Goal: Task Accomplishment & Management: Complete application form

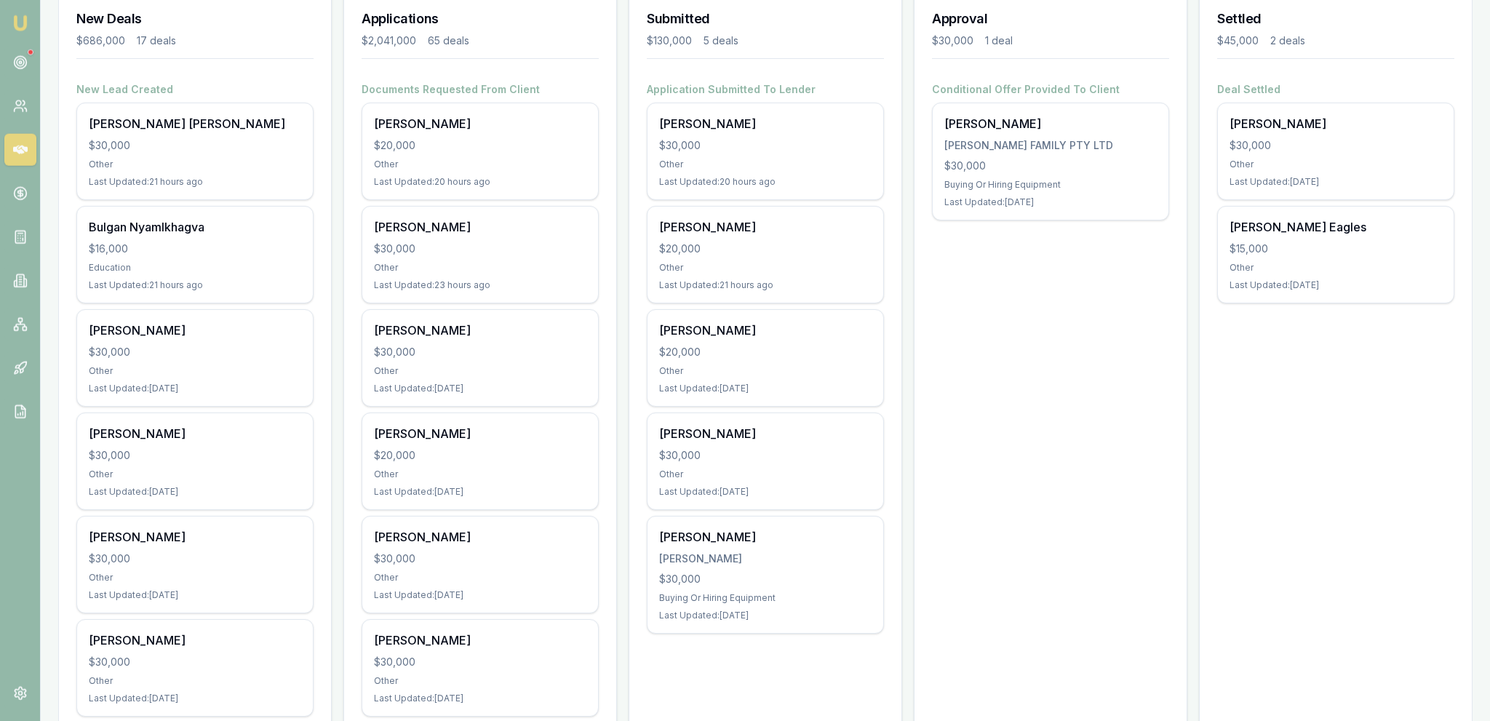
scroll to position [230, 0]
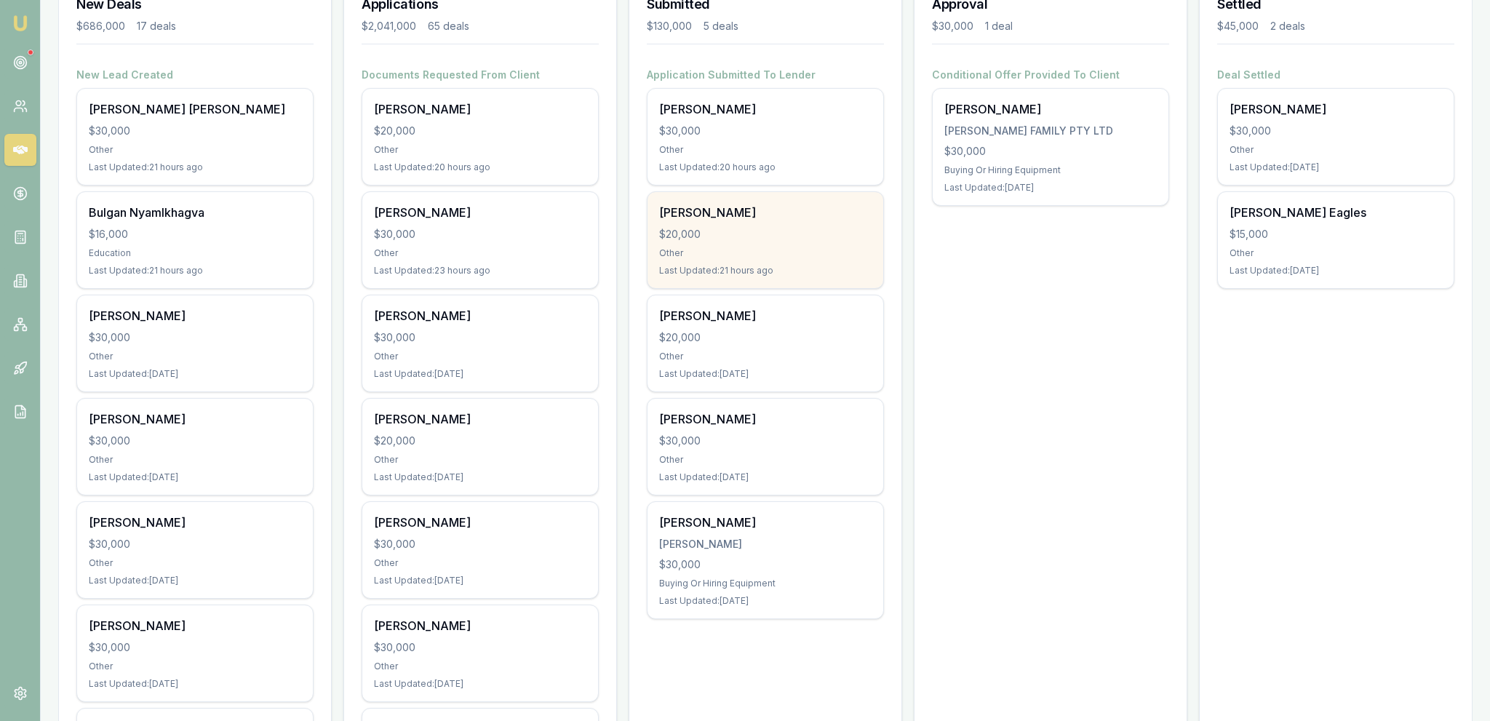
click at [740, 242] on div "Vivien Radke $20,000 Other Last Updated: 21 hours ago" at bounding box center [765, 240] width 236 height 96
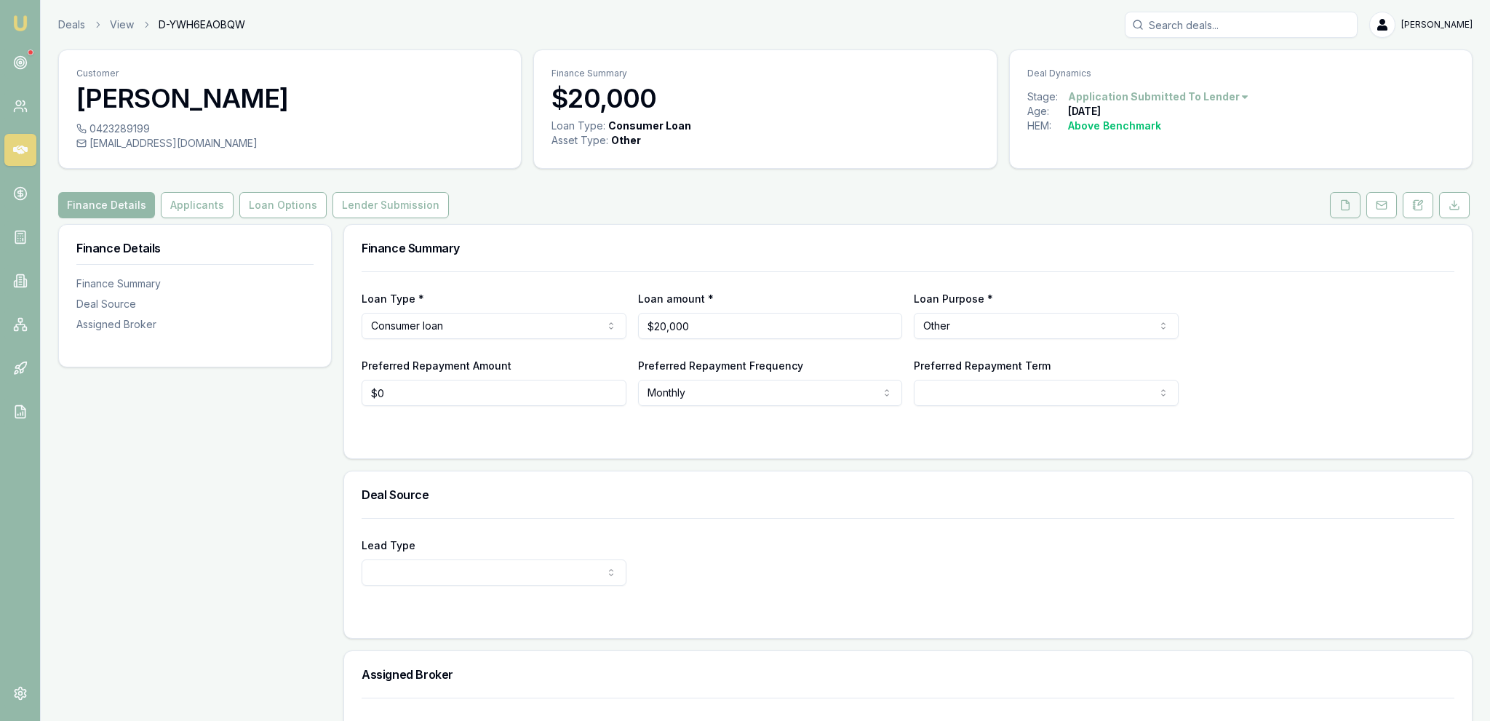
click at [1360, 205] on button at bounding box center [1345, 205] width 31 height 26
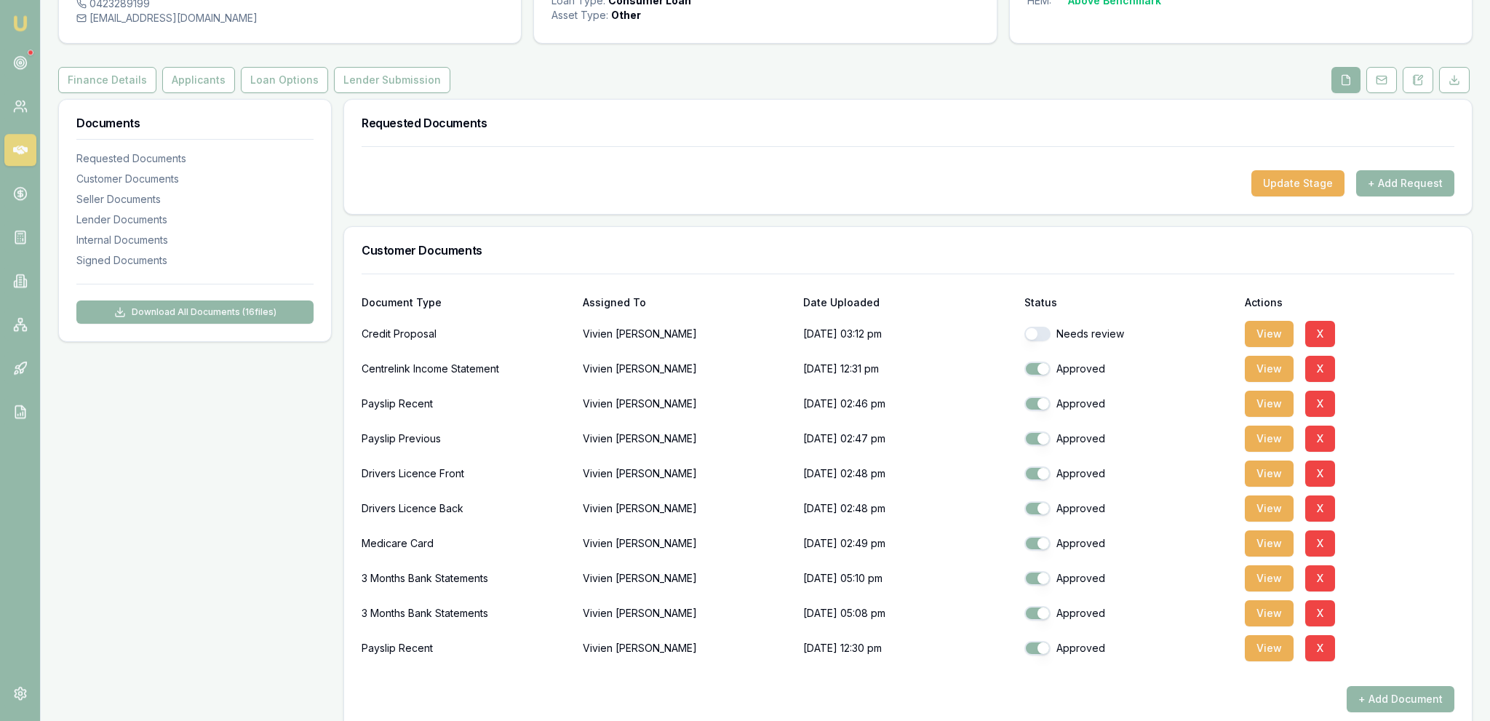
scroll to position [230, 0]
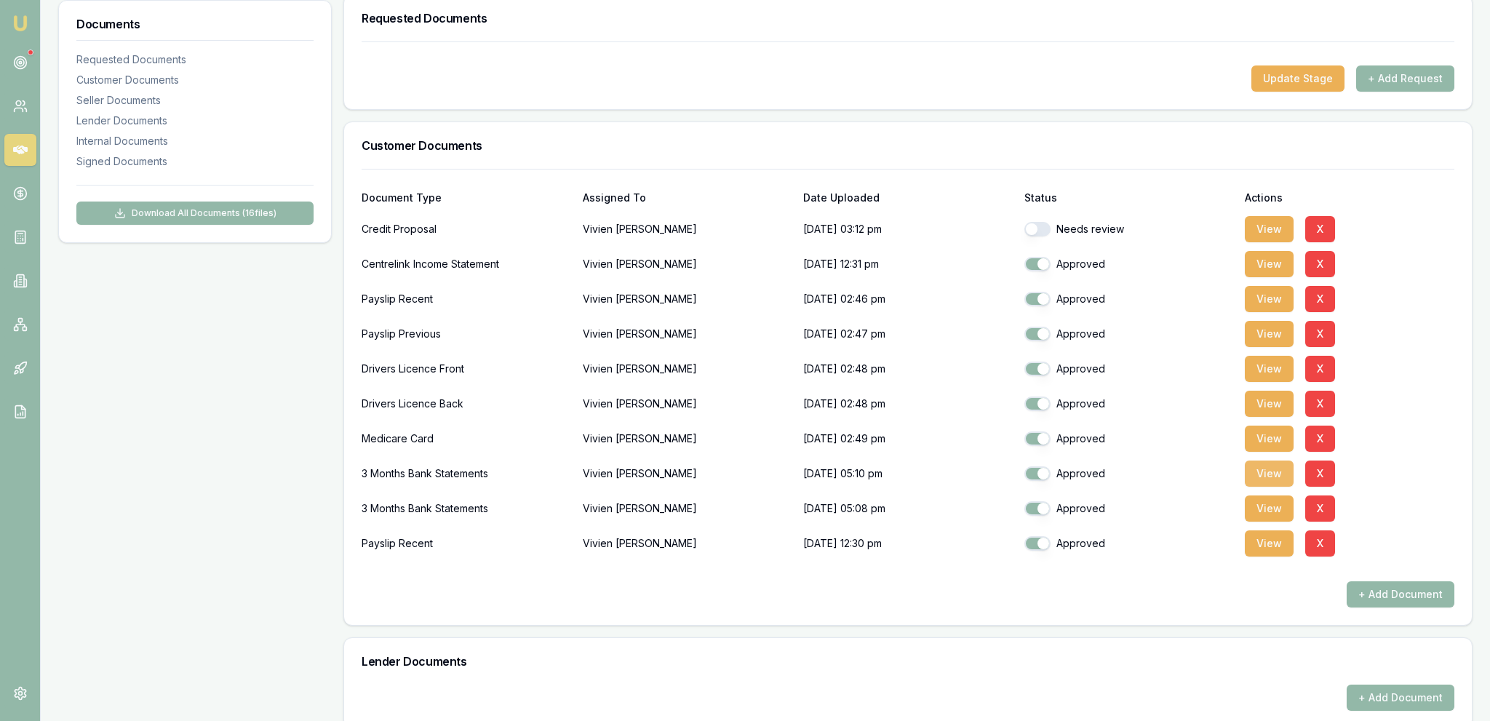
click at [1276, 471] on button "View" at bounding box center [1268, 473] width 49 height 26
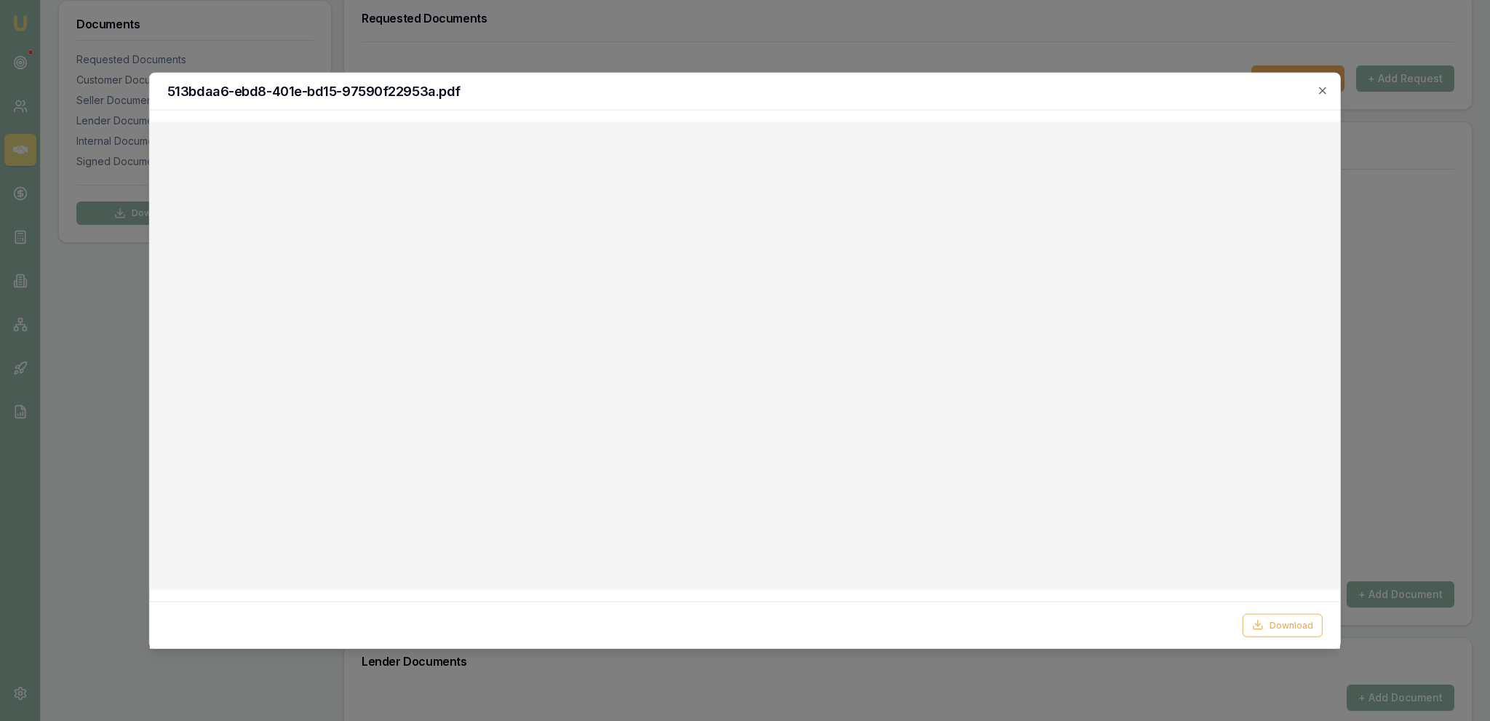
click at [844, 28] on div at bounding box center [745, 360] width 1490 height 721
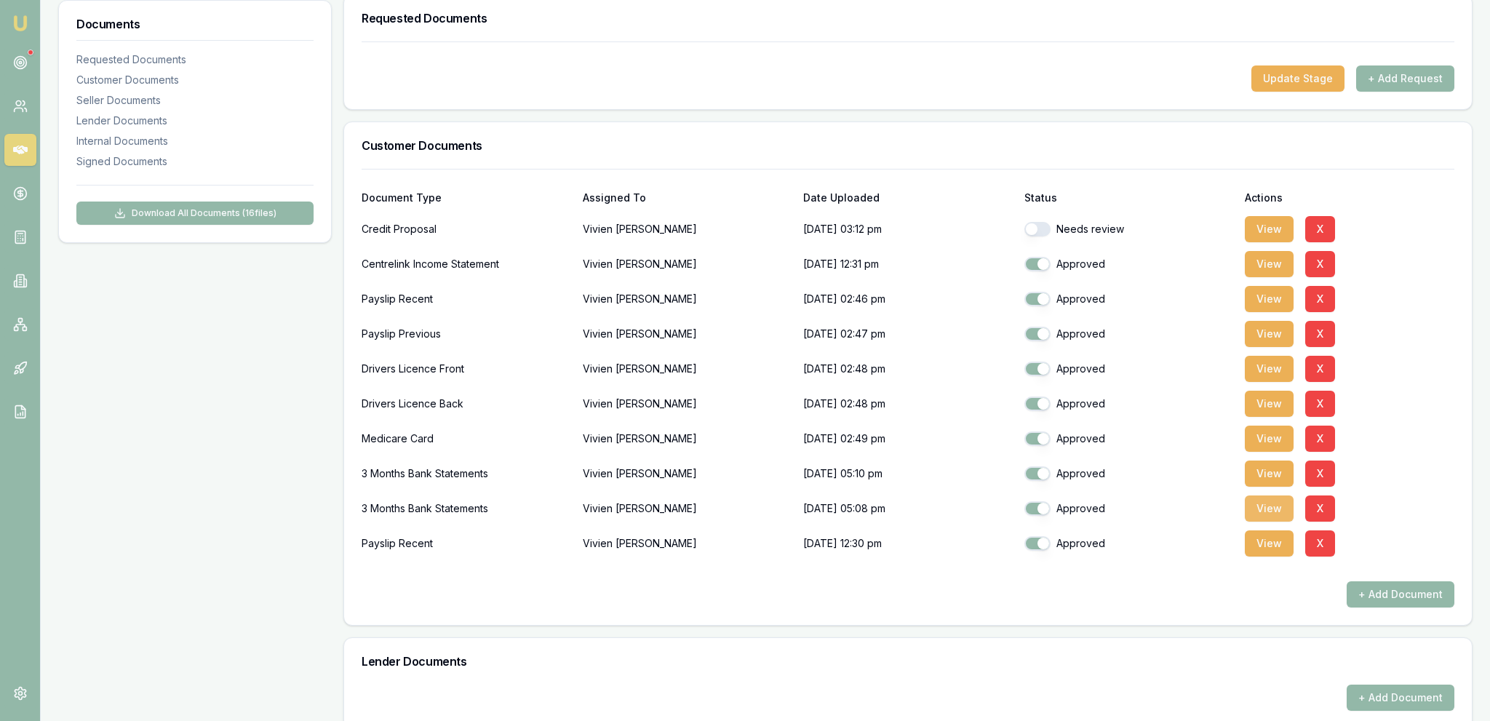
click at [1250, 516] on button "View" at bounding box center [1268, 508] width 49 height 26
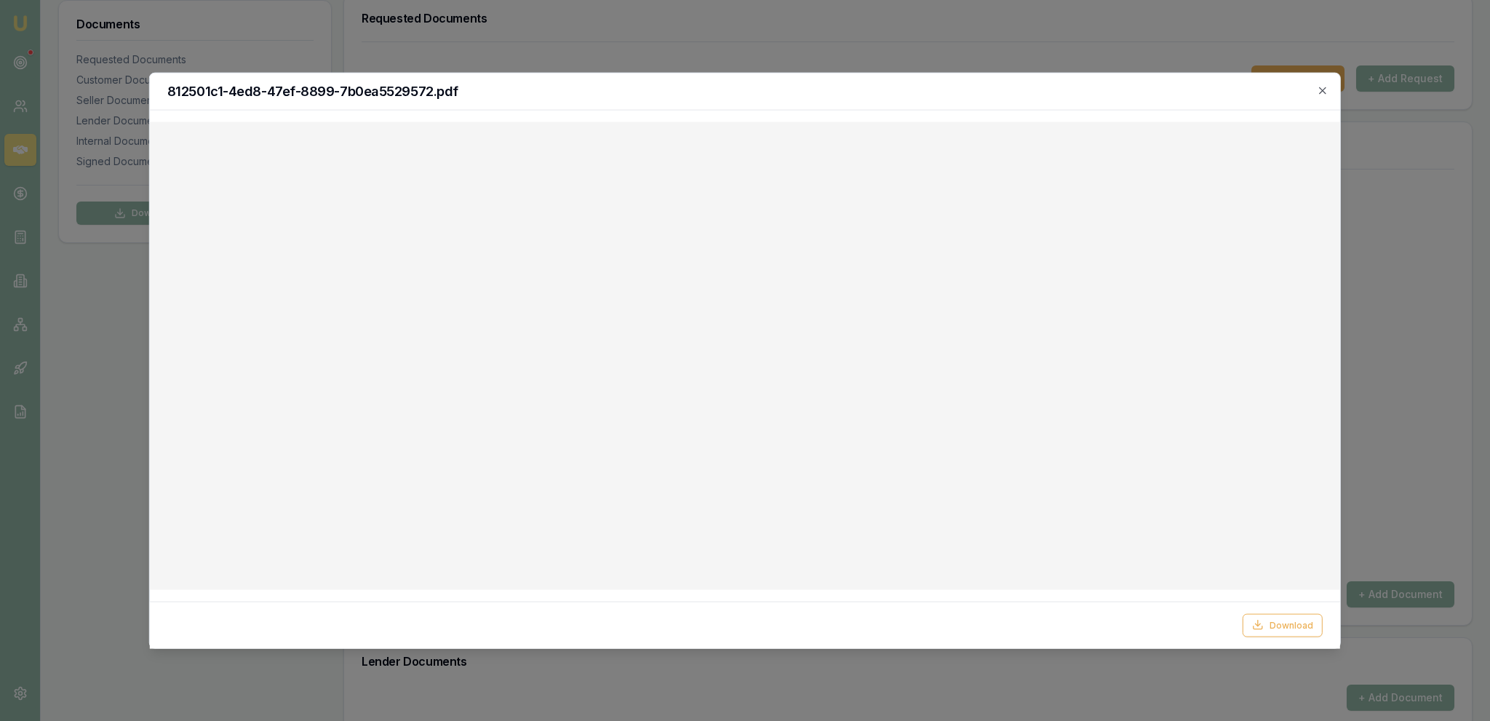
click at [661, 19] on div at bounding box center [745, 360] width 1490 height 721
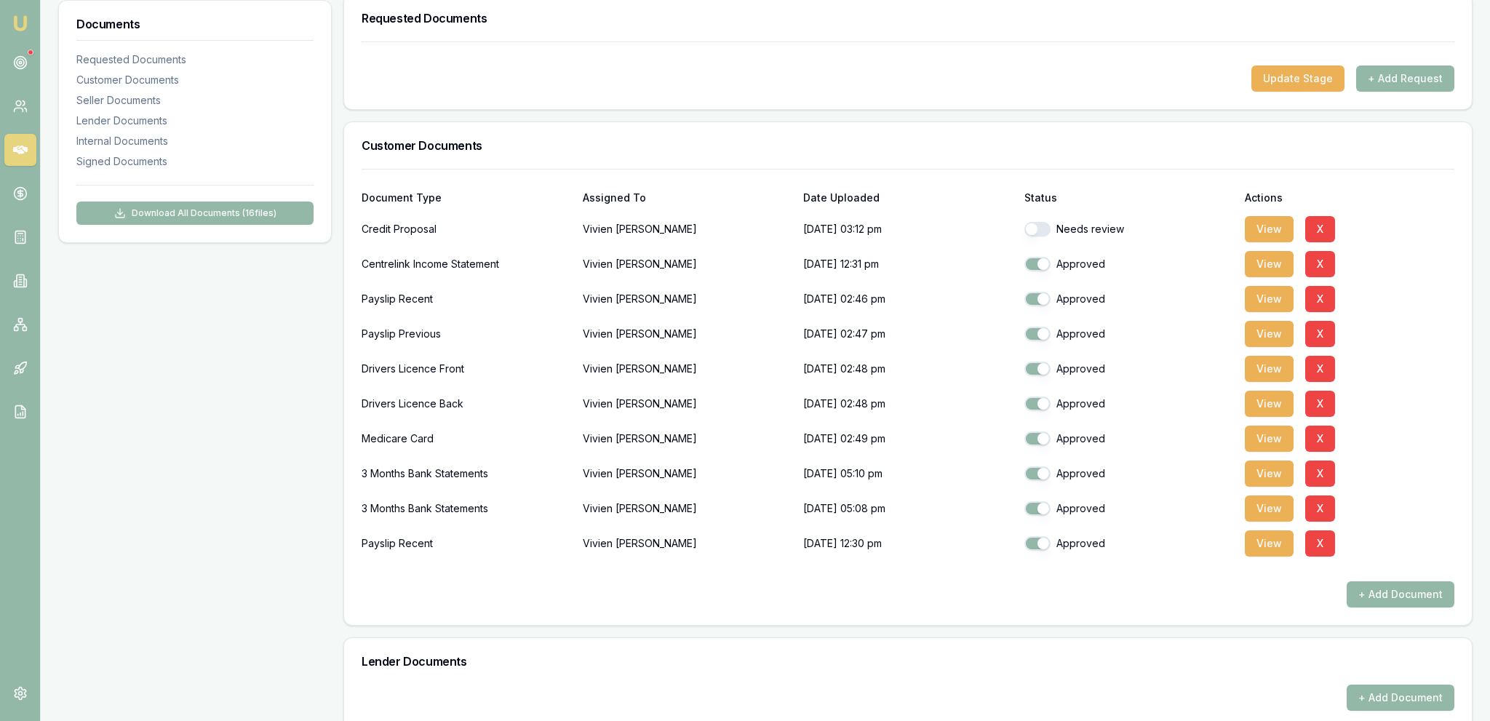
scroll to position [0, 0]
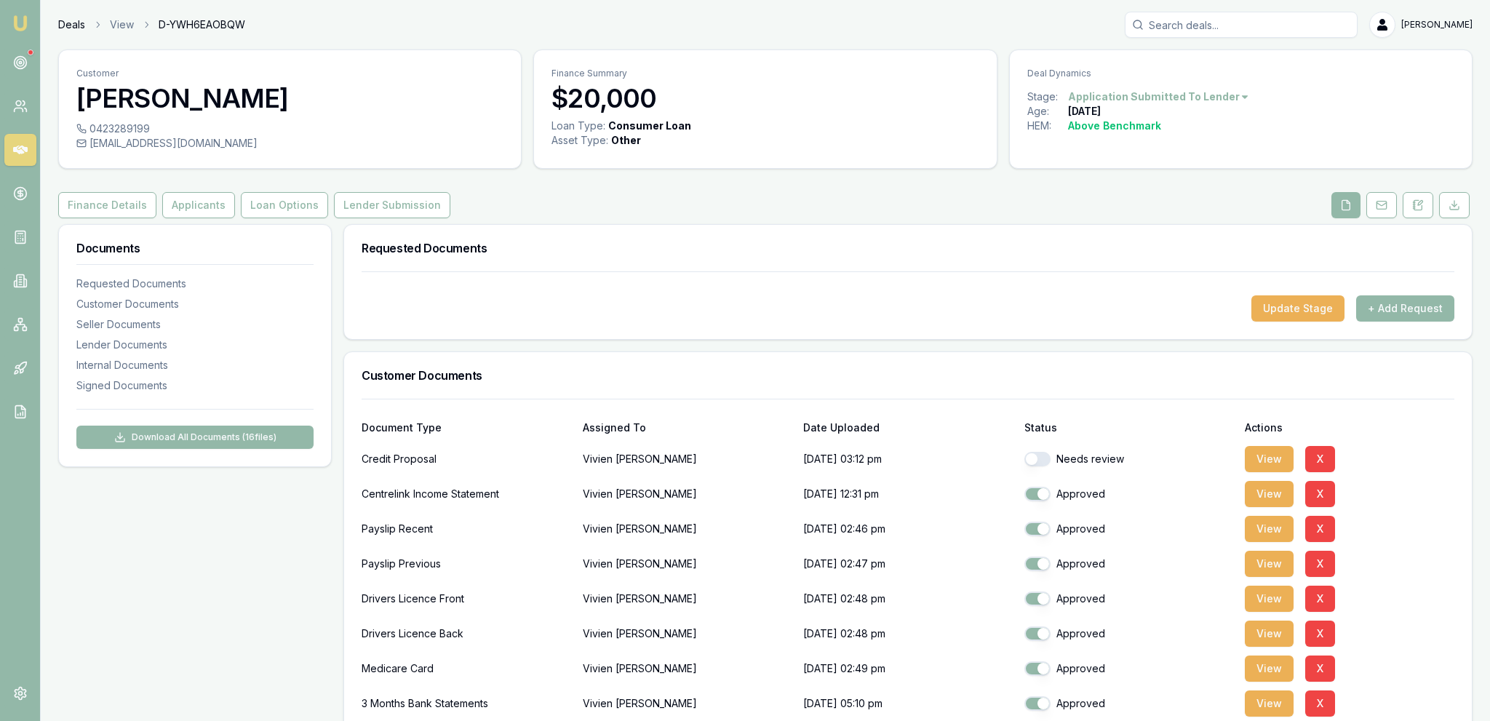
click at [64, 26] on link "Deals" at bounding box center [71, 24] width 27 height 15
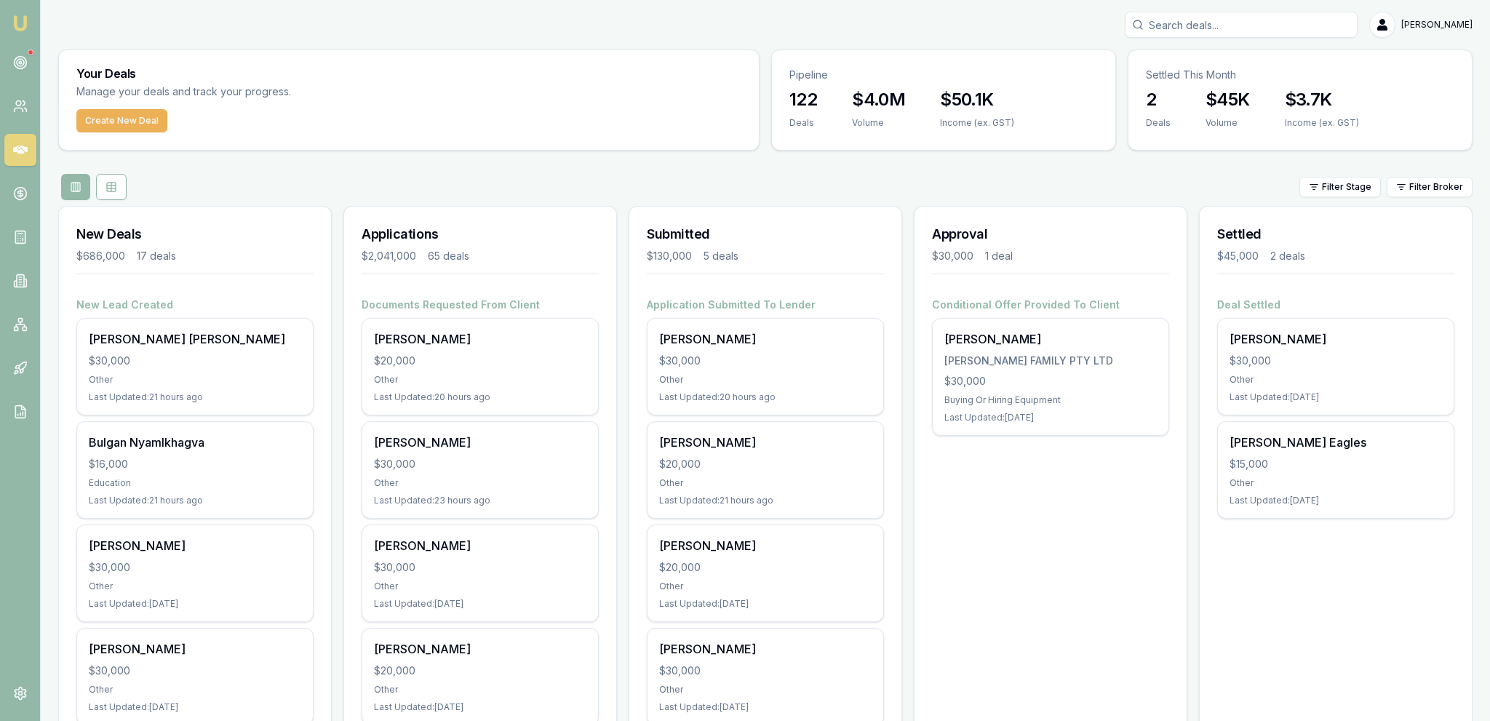
drag, startPoint x: 860, startPoint y: 548, endPoint x: 841, endPoint y: 97, distance: 451.4
click at [106, 111] on button "Create New Deal" at bounding box center [121, 120] width 91 height 23
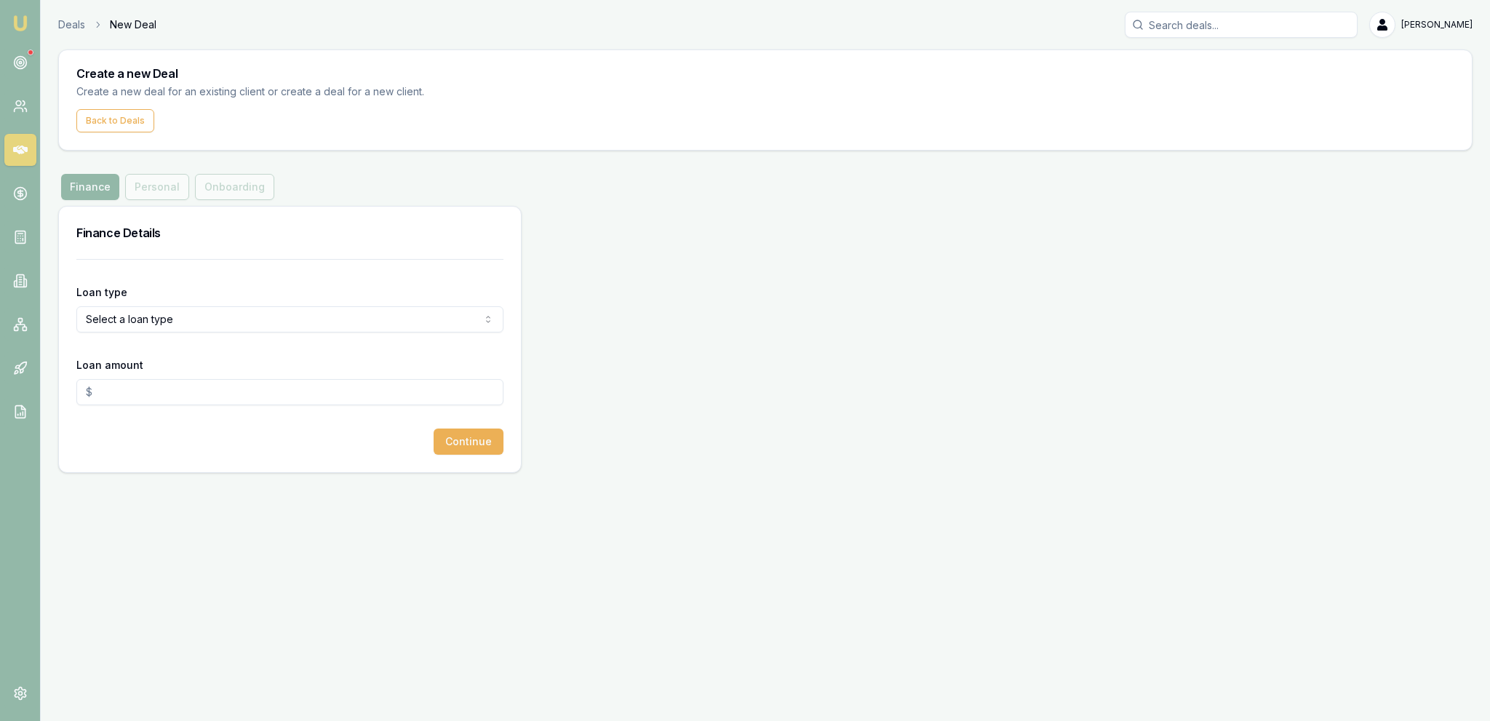
click at [217, 339] on form "Loan type Select a loan type Consumer Loan Consumer Asset Commercial Loan Comme…" at bounding box center [289, 357] width 427 height 196
click at [211, 332] on form "Loan type Select a loan type Consumer Loan Consumer Asset Commercial Loan Comme…" at bounding box center [289, 357] width 427 height 196
click at [180, 319] on html "Emu Broker Deals New Deal [PERSON_NAME] Fanfulla Toggle Menu Create a new Deal …" at bounding box center [745, 360] width 1490 height 721
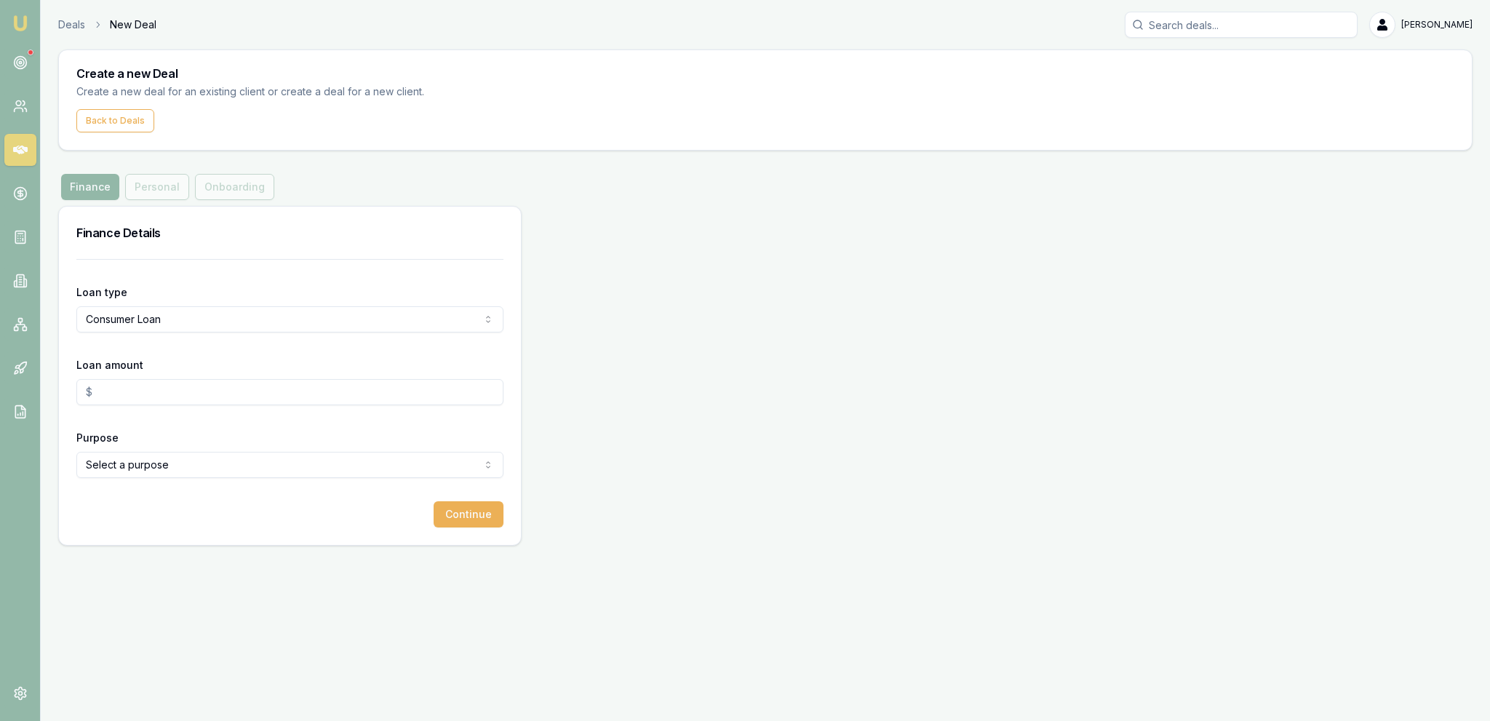
click at [137, 384] on input "Loan amount" at bounding box center [289, 392] width 427 height 26
type input "$0.00"
select select "COMMERCIAL_LOAN"
type input "$120,000.00"
click at [153, 465] on html "Emu Broker Deals New Deal [PERSON_NAME] Fanfulla Toggle Menu Create a new Deal …" at bounding box center [745, 360] width 1490 height 721
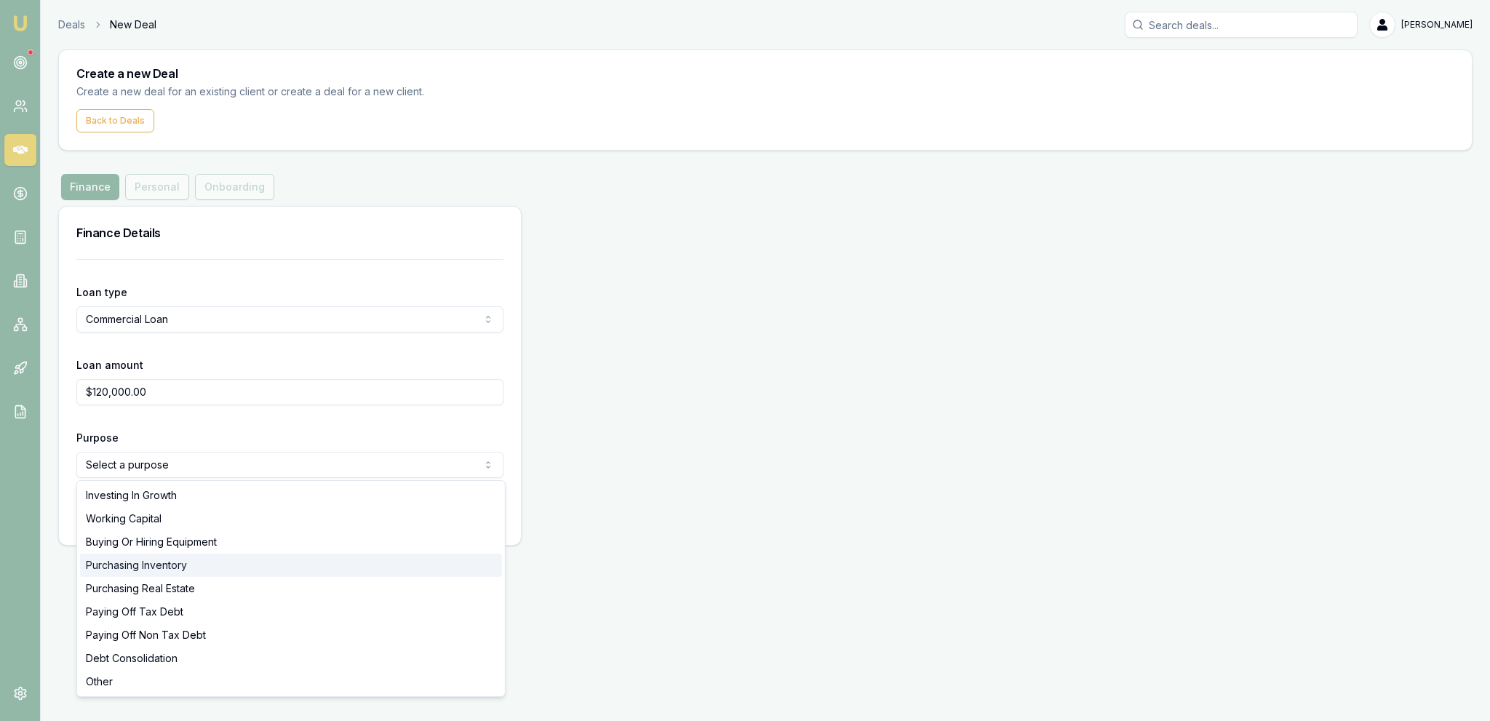
select select "PURCHASING_INVENTORY"
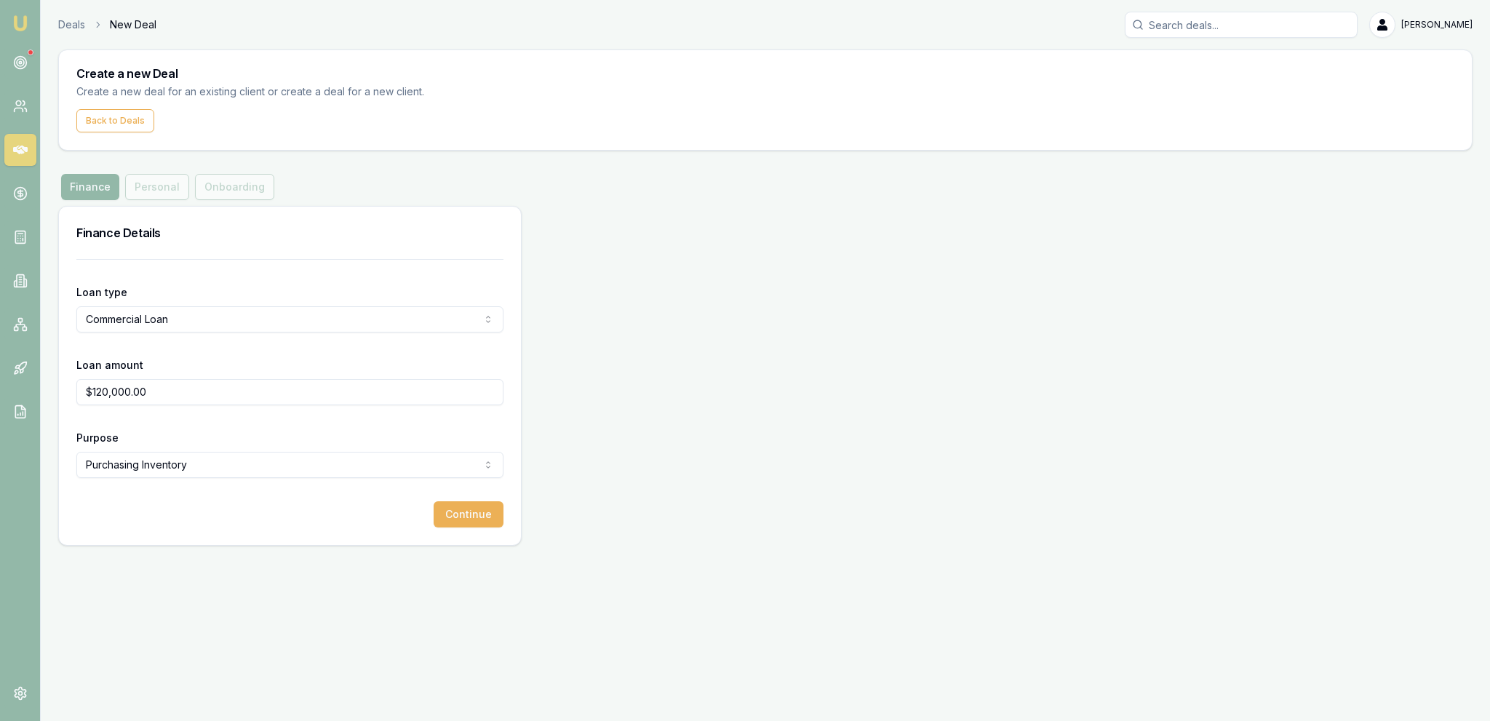
click at [438, 528] on div "Loan type Commercial Loan Consumer Loan Consumer Asset Commercial Loan Commerci…" at bounding box center [290, 402] width 462 height 286
click at [452, 511] on button "Continue" at bounding box center [469, 514] width 70 height 26
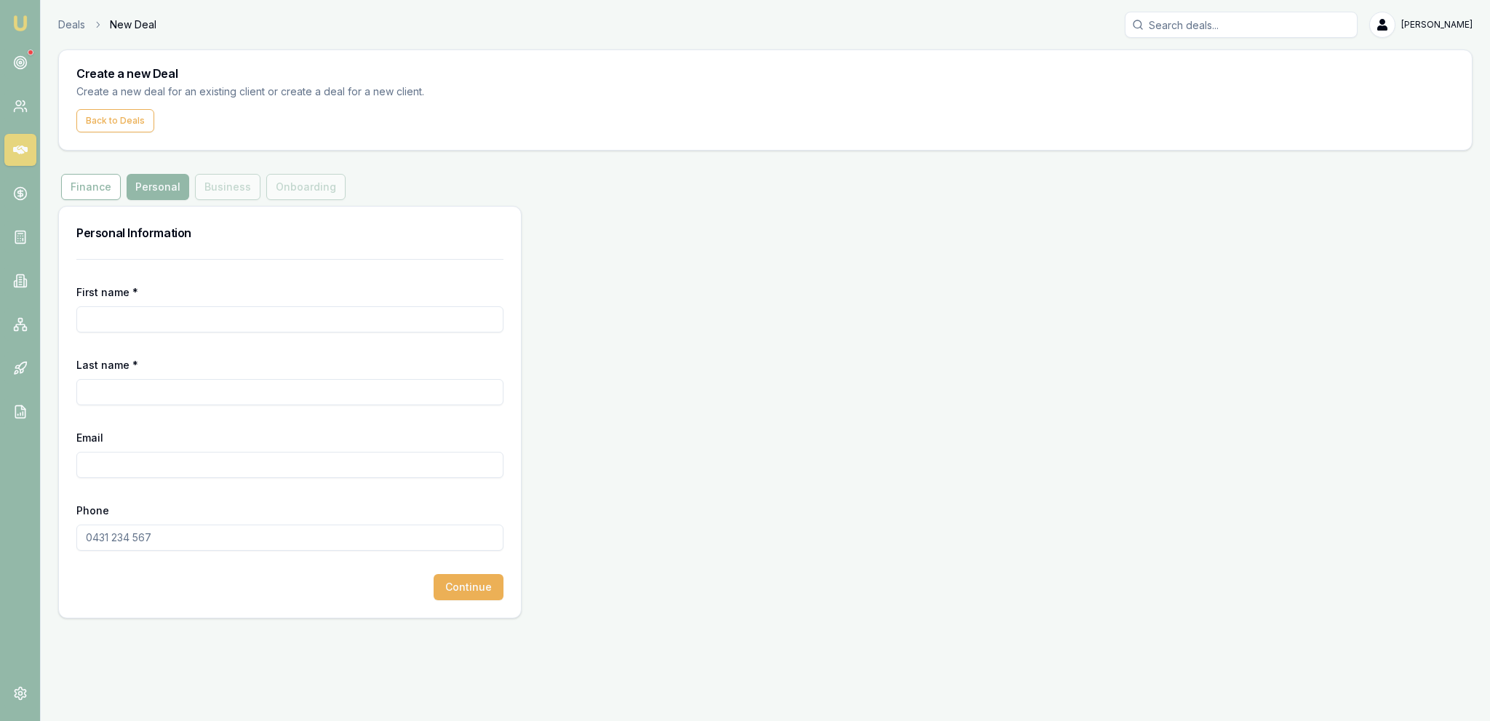
click at [175, 319] on input "First name *" at bounding box center [289, 319] width 427 height 26
type input "Phil"
type input "Burn"
paste input "[EMAIL_ADDRESS][DOMAIN_NAME]"
type input "[EMAIL_ADDRESS][DOMAIN_NAME]"
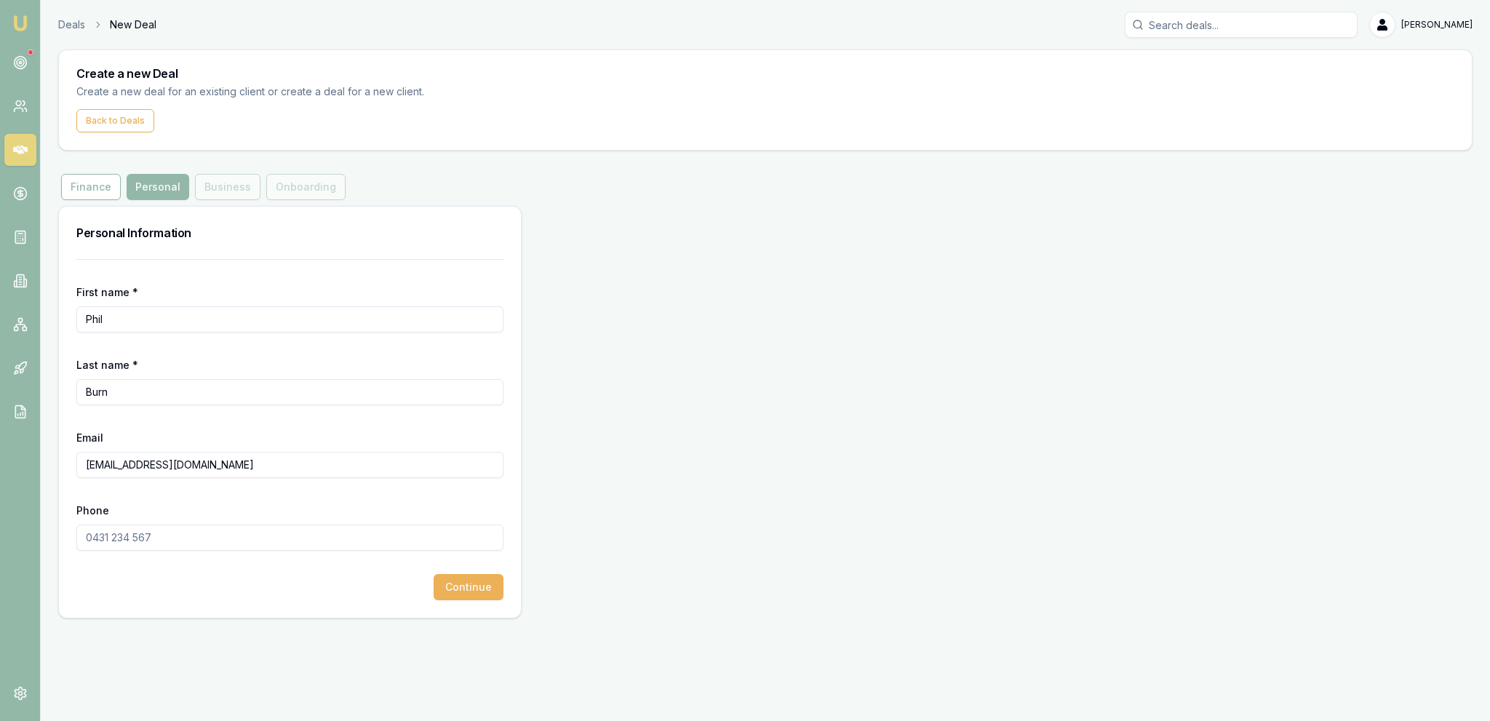
click at [260, 540] on input "Phone" at bounding box center [289, 537] width 427 height 26
type input "0418 175 682"
click at [434, 574] on button "Continue" at bounding box center [469, 587] width 70 height 26
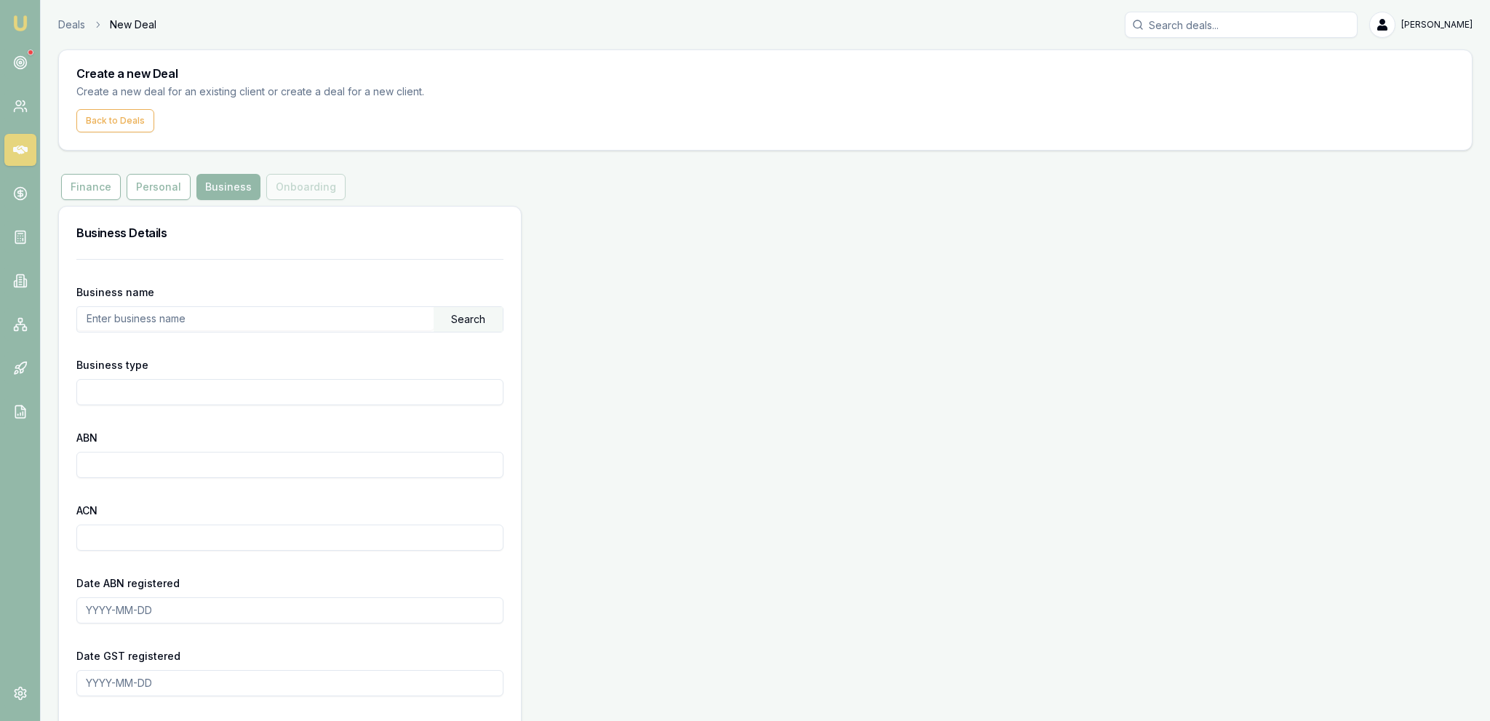
click at [223, 315] on input "text" at bounding box center [255, 318] width 356 height 23
paste input "46 120 374 423"
click at [467, 317] on div "Search" at bounding box center [468, 319] width 69 height 25
click at [371, 393] on input "Business type" at bounding box center [289, 392] width 427 height 26
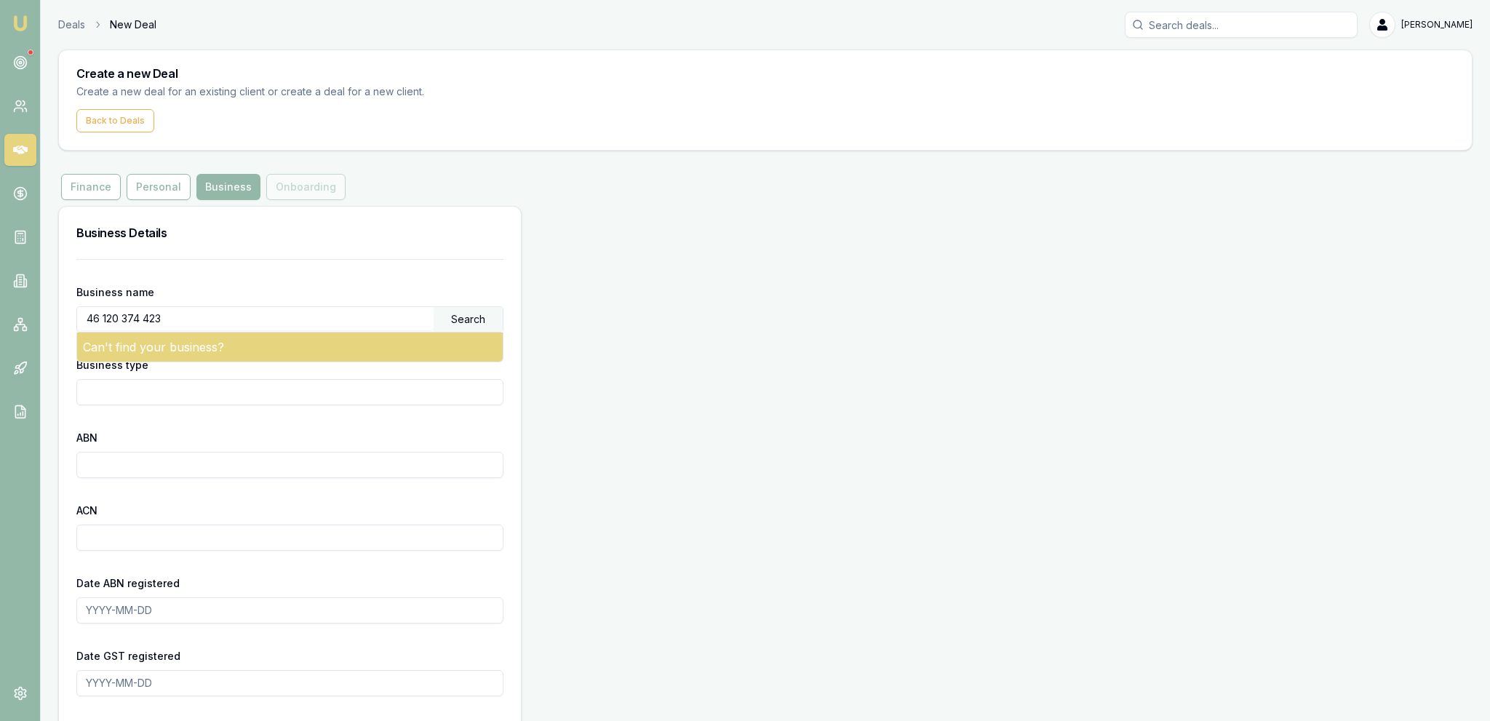
click at [359, 337] on div "Can't find your business?" at bounding box center [289, 346] width 425 height 29
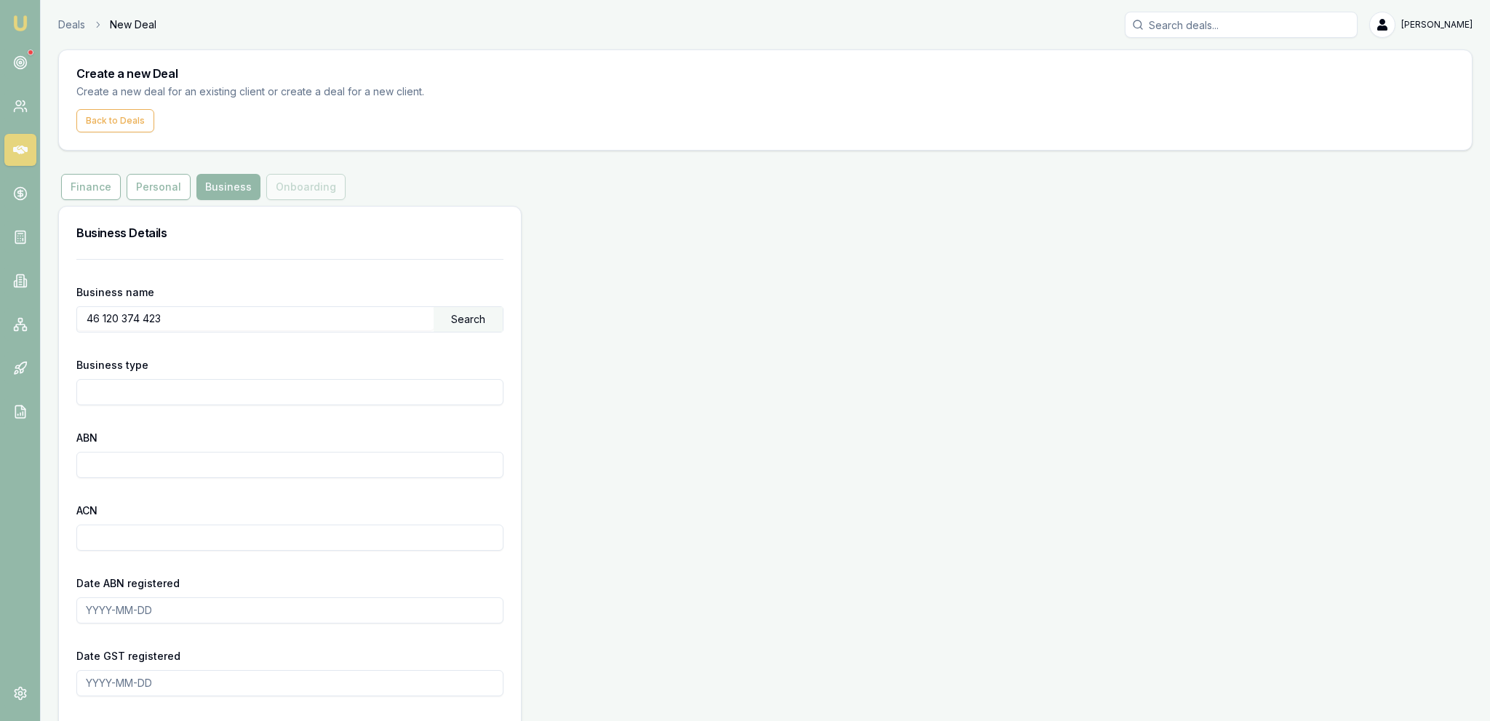
click at [353, 328] on input "46 120 374 423" at bounding box center [255, 318] width 356 height 23
click at [466, 319] on div "Search" at bounding box center [468, 319] width 69 height 25
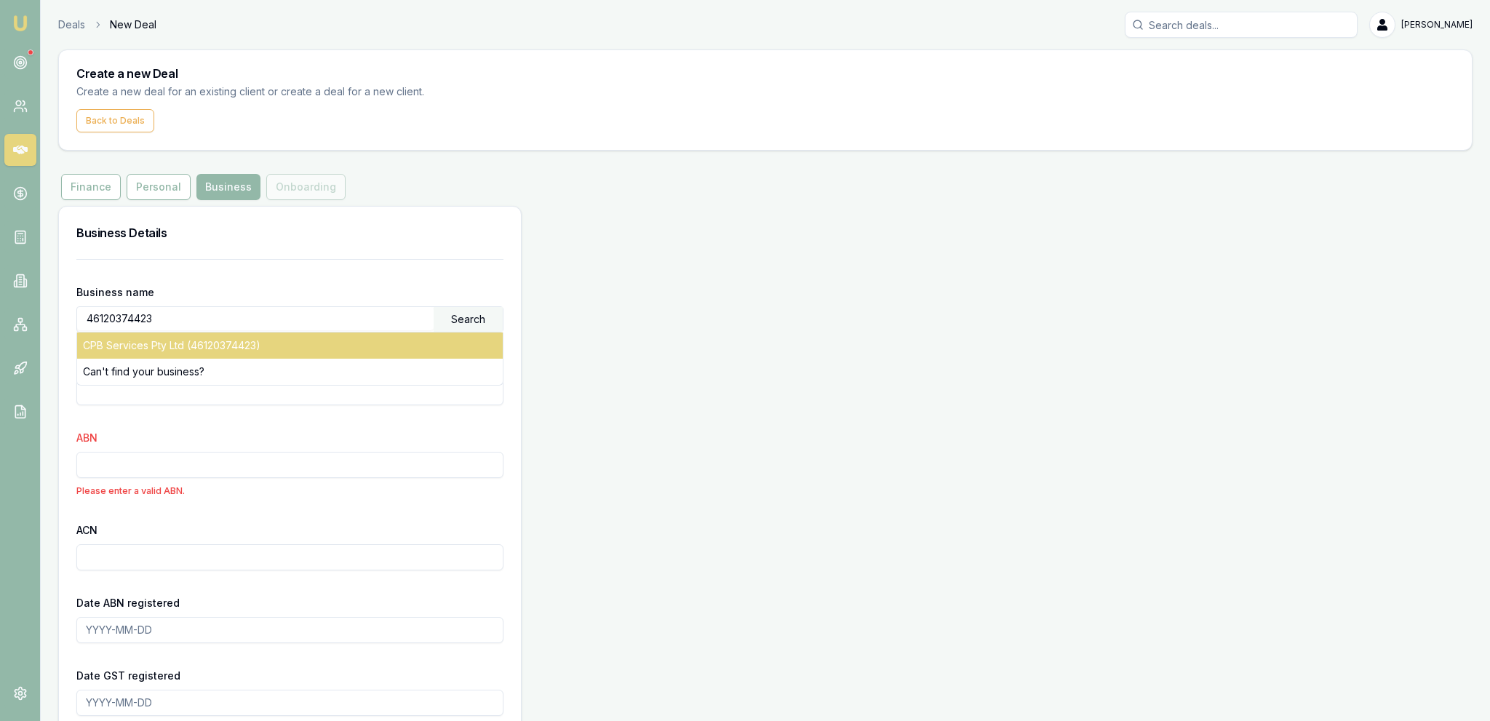
click at [211, 356] on div "CPB Services Pty Ltd (46120374423)" at bounding box center [289, 345] width 425 height 26
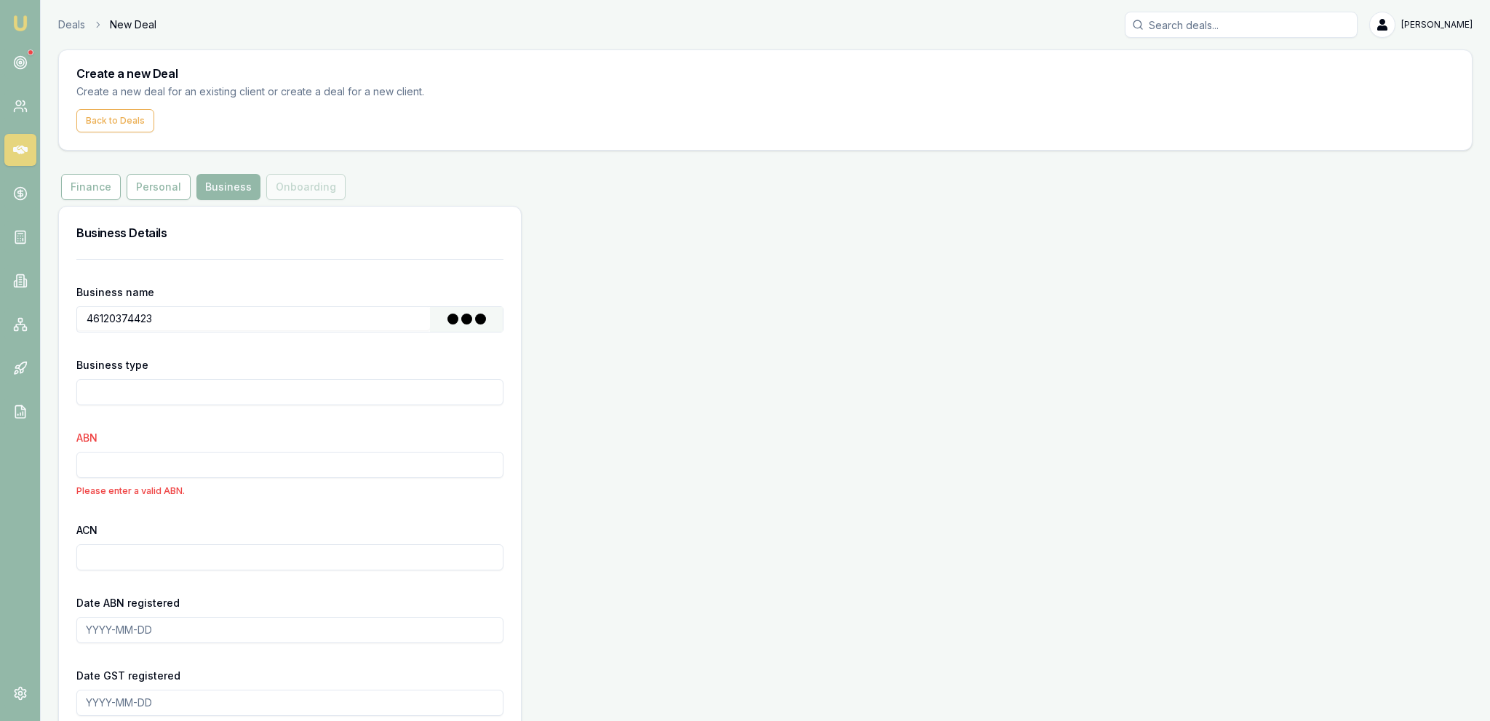
type input "CPB Services Pty Ltd"
type input "Australian Private Company"
type input "46120374423"
type input "120374423"
type input "[DATE]"
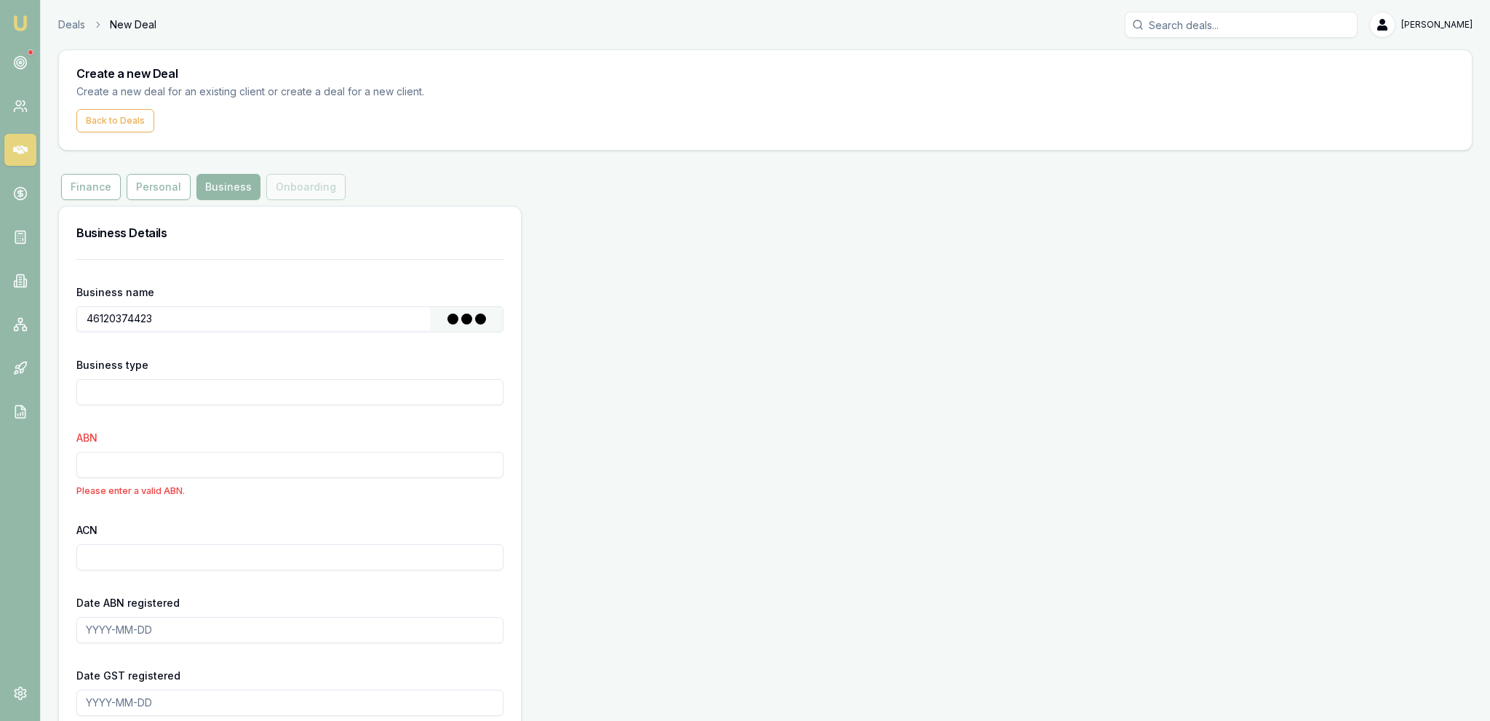
type input "[DATE]"
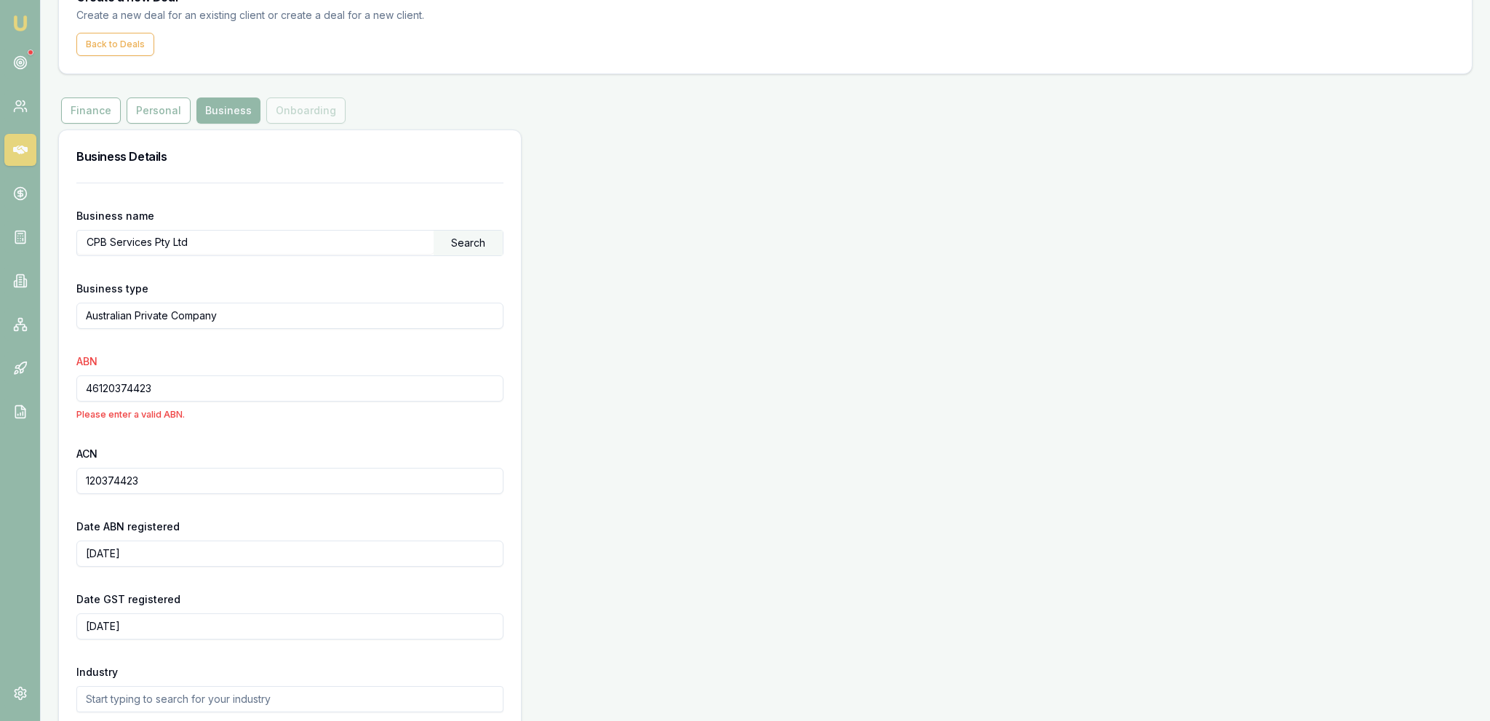
click at [616, 383] on div "Business Details Business name CPB Services Pty Ltd Search Business type Austra…" at bounding box center [765, 535] width 1414 height 813
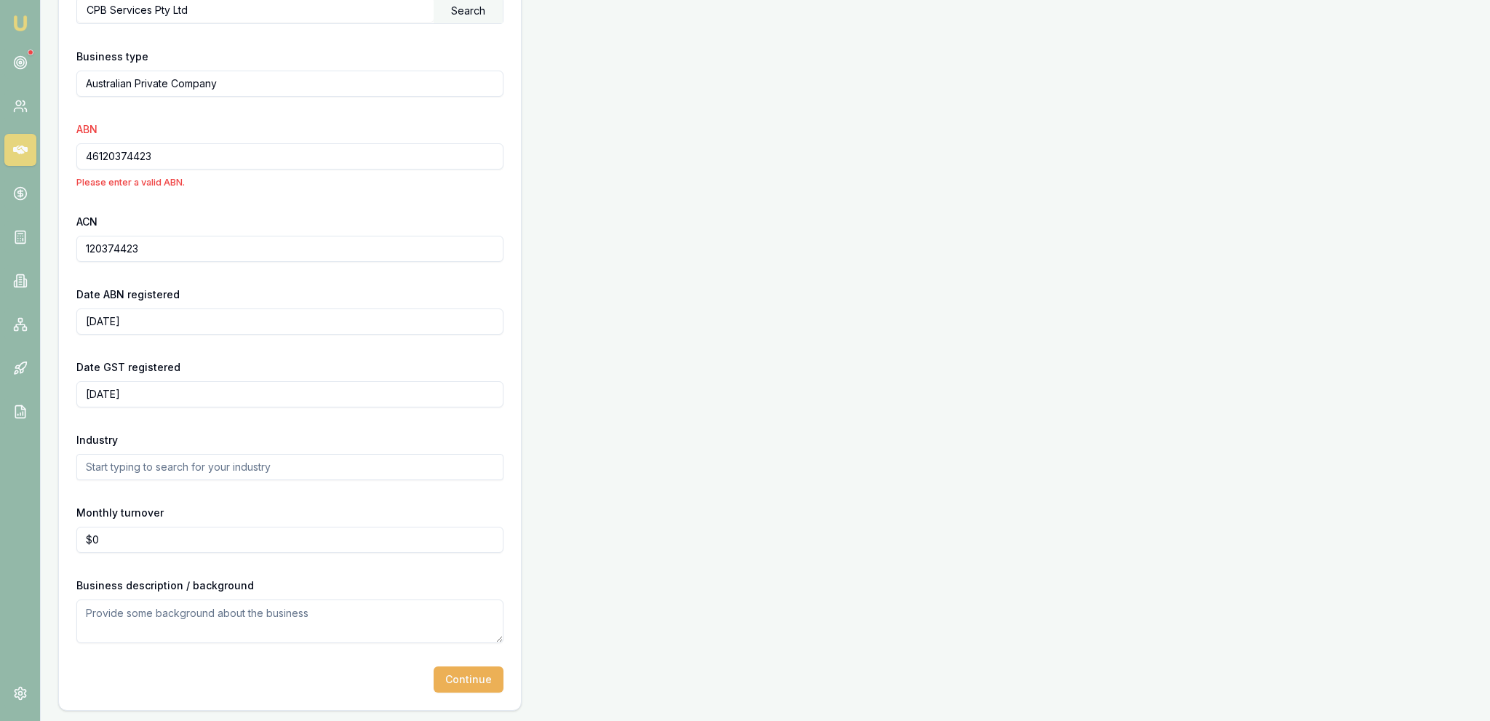
click at [499, 706] on div "Business name CPB Services Pty Ltd Search Business type Australian Private Comp…" at bounding box center [290, 330] width 462 height 759
click at [497, 690] on div "Business name CPB Services Pty Ltd Search Business type Australian Private Comp…" at bounding box center [290, 330] width 462 height 759
click at [496, 687] on button "Continue" at bounding box center [469, 679] width 70 height 26
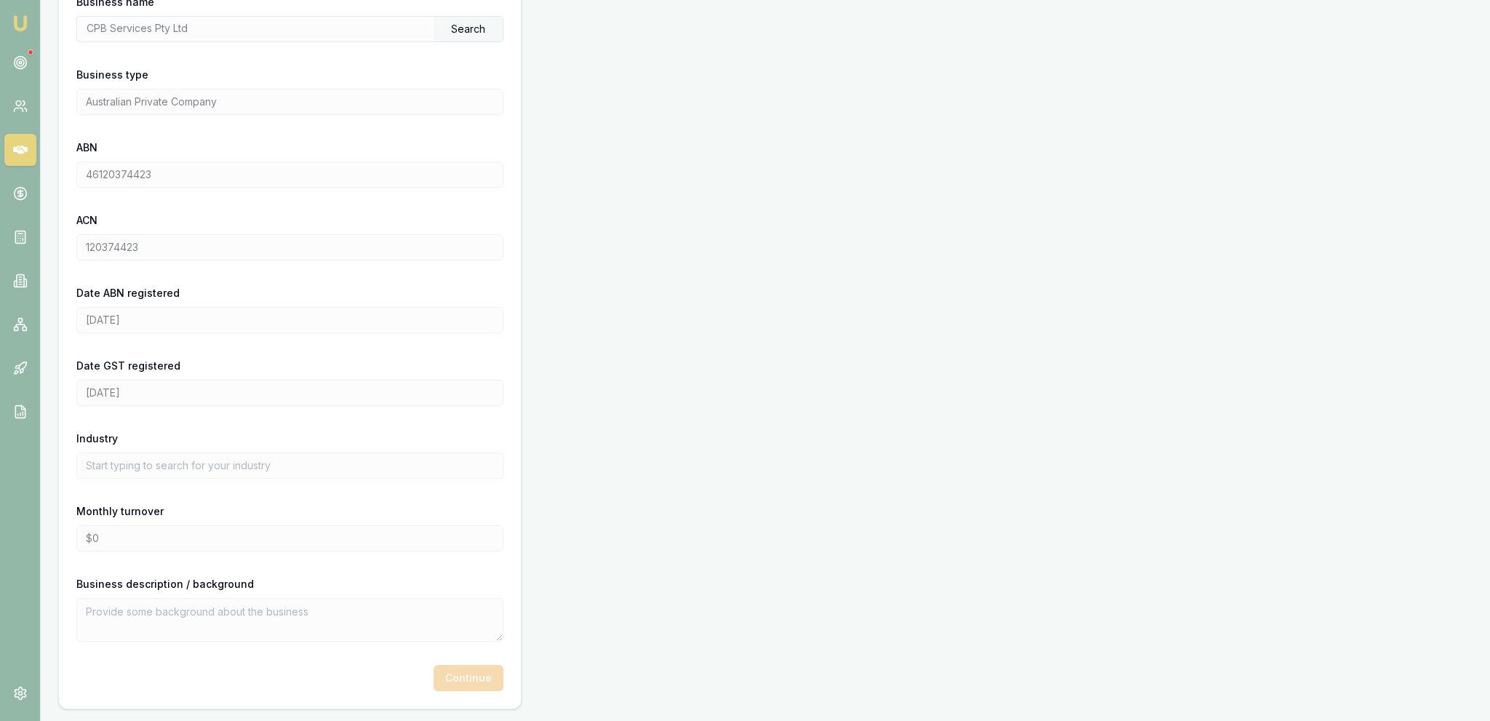
scroll to position [0, 0]
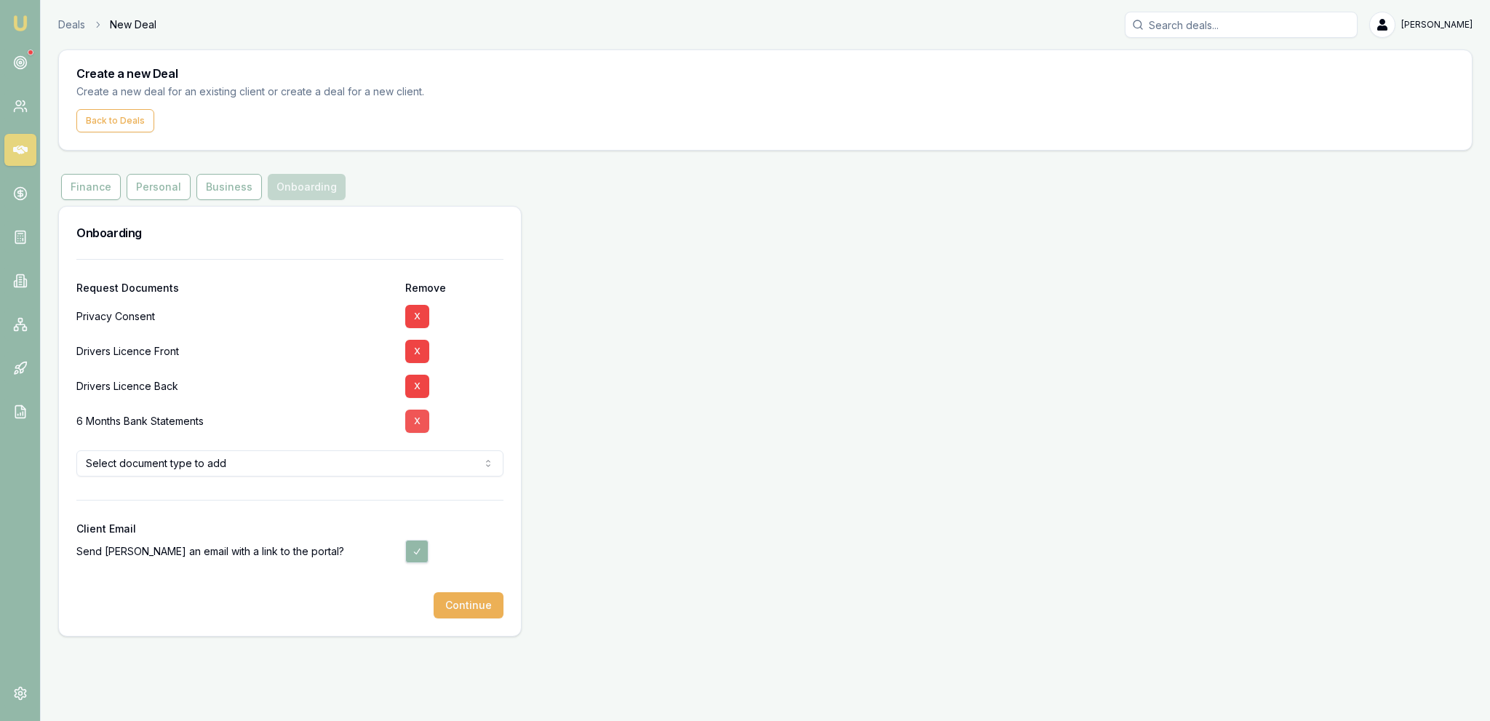
click at [417, 423] on button "X" at bounding box center [417, 420] width 24 height 23
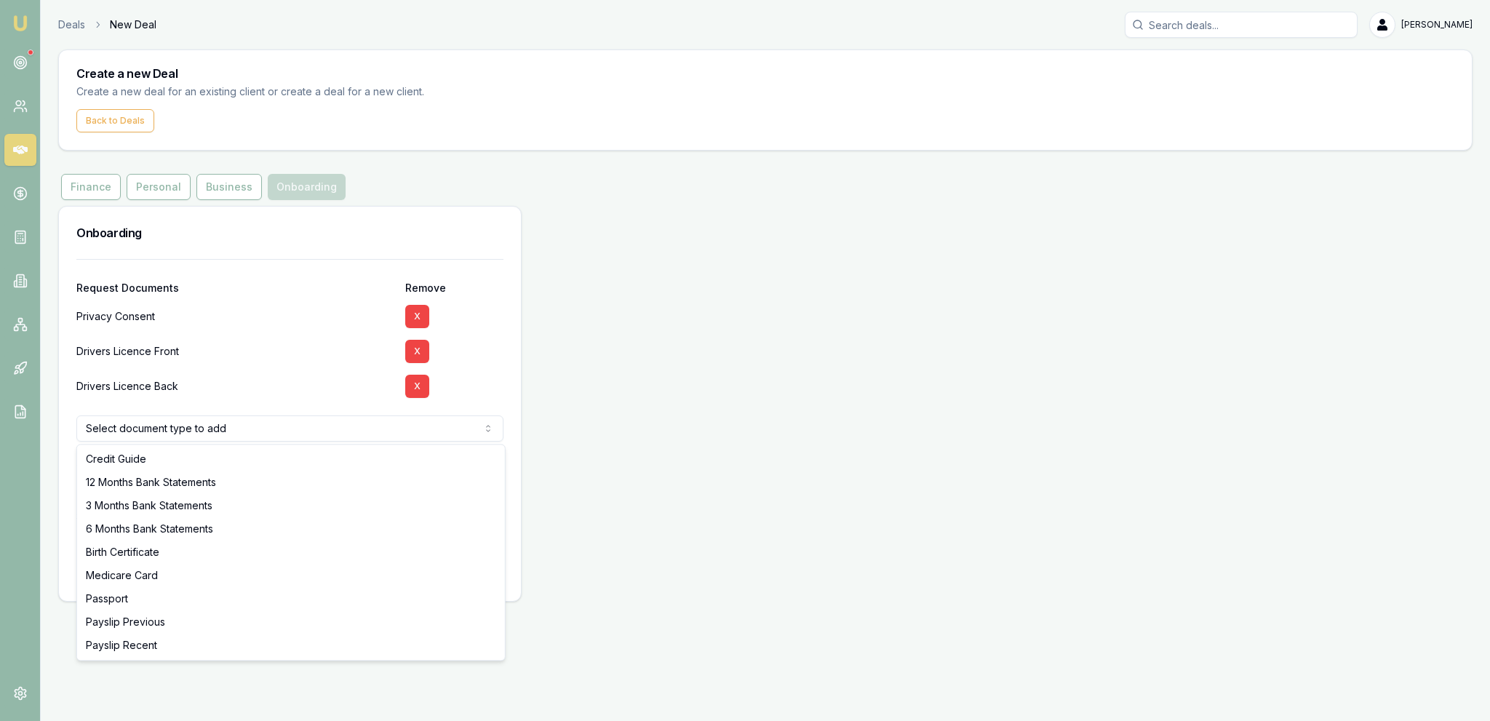
click at [238, 436] on html "Emu Broker Deals New Deal [PERSON_NAME] Fanfulla Toggle Menu Create a new Deal …" at bounding box center [745, 360] width 1490 height 721
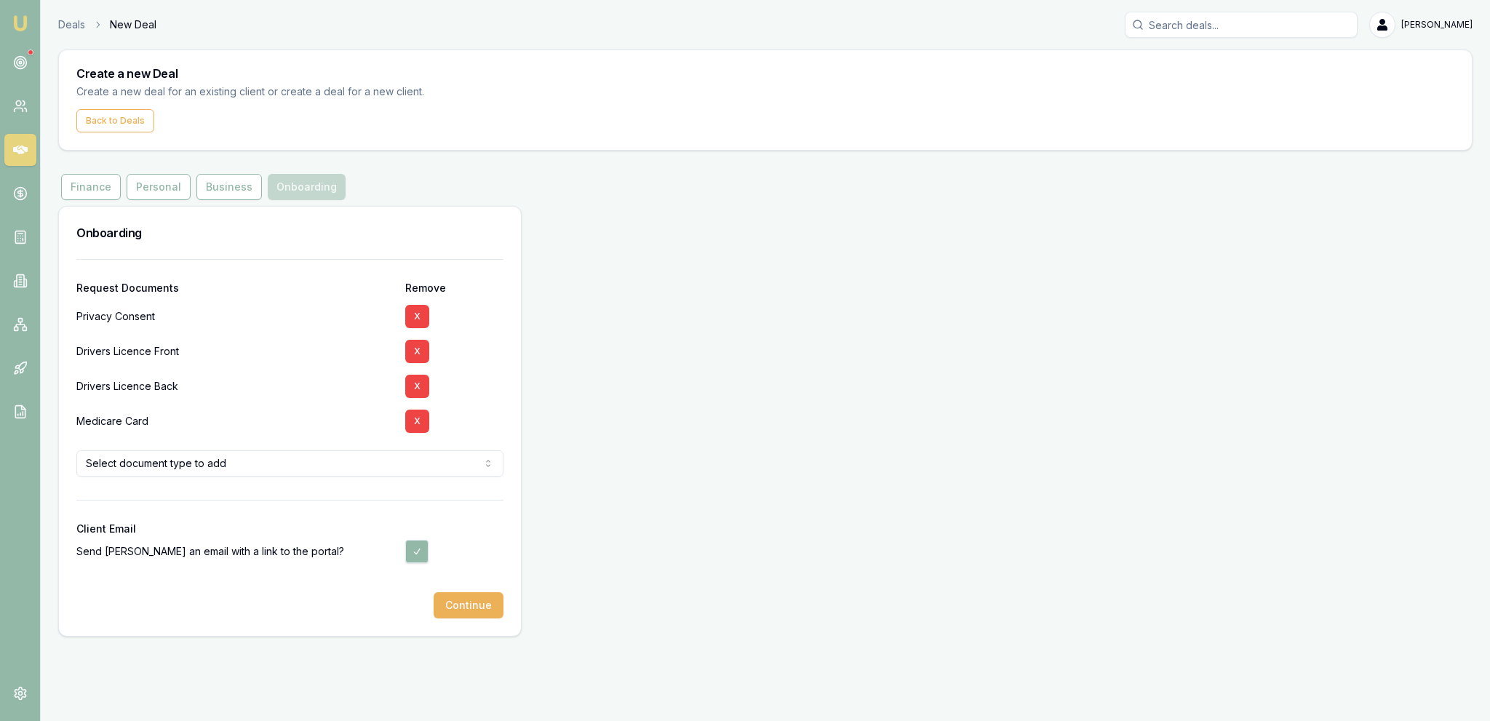
click at [734, 464] on div "Onboarding Request Documents Remove Privacy Consent X Drivers Licence Front X D…" at bounding box center [765, 421] width 1414 height 431
click at [479, 607] on button "Continue" at bounding box center [469, 605] width 70 height 26
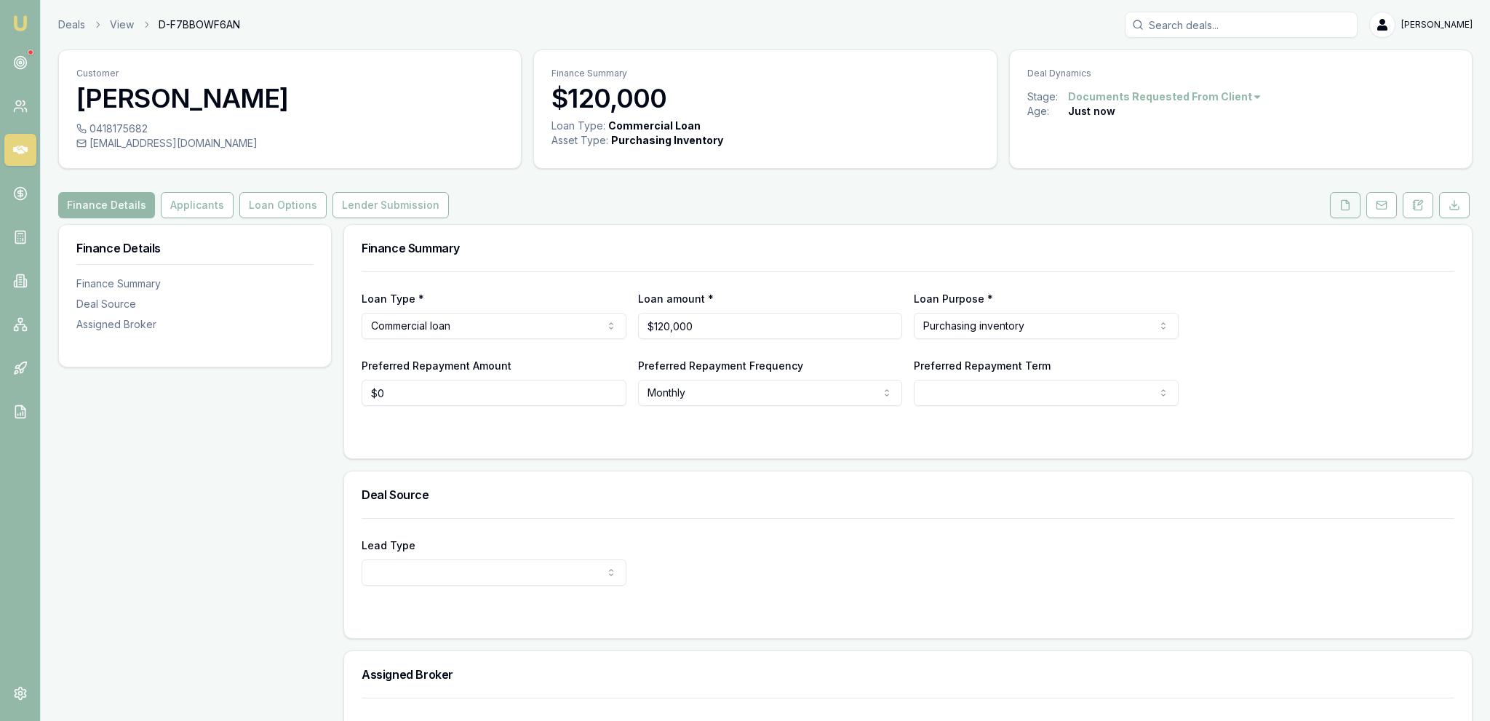
click at [1337, 201] on button at bounding box center [1345, 205] width 31 height 26
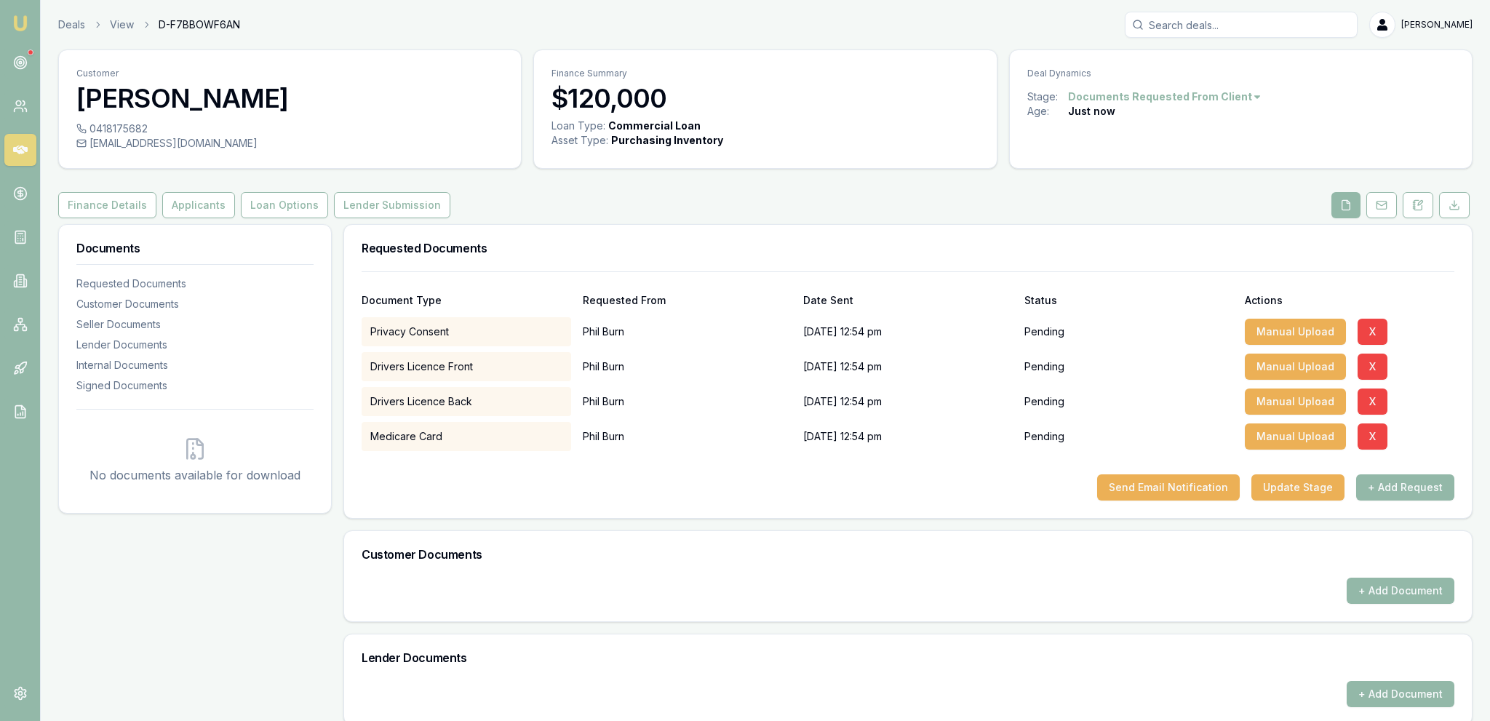
click at [1208, 503] on div "Document Type Requested From Date Sent Status Actions Privacy Consent [PERSON_N…" at bounding box center [907, 394] width 1127 height 247
click at [1186, 492] on button "Send Email Notification" at bounding box center [1168, 487] width 143 height 26
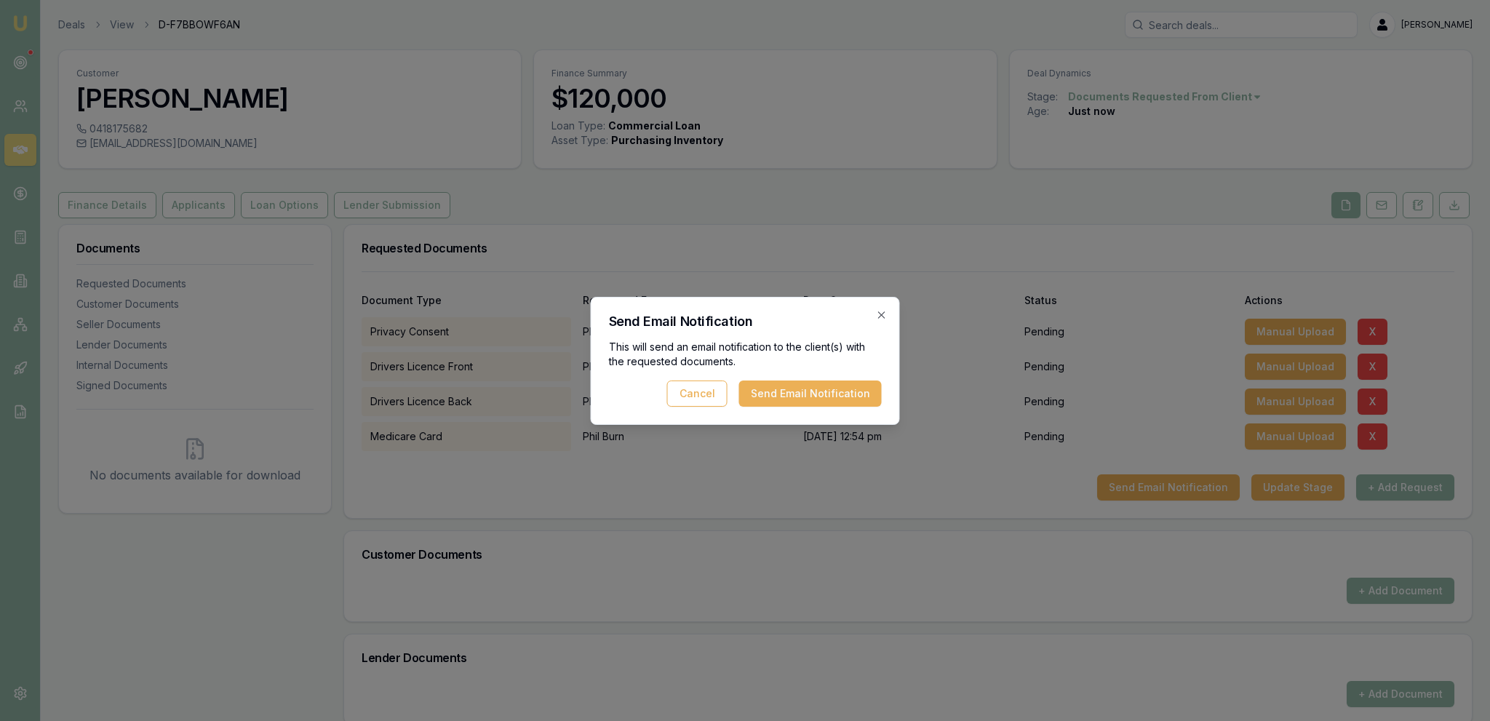
click at [810, 391] on button "Send Email Notification" at bounding box center [810, 393] width 143 height 26
